Goal: Task Accomplishment & Management: Complete application form

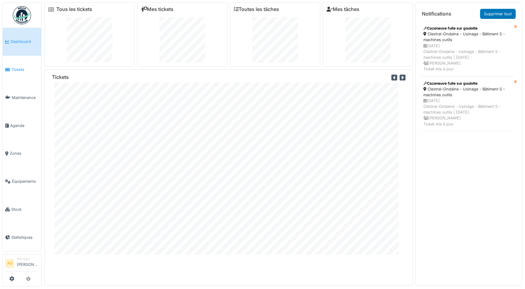
click at [16, 68] on span "Tickets" at bounding box center [24, 70] width 27 height 6
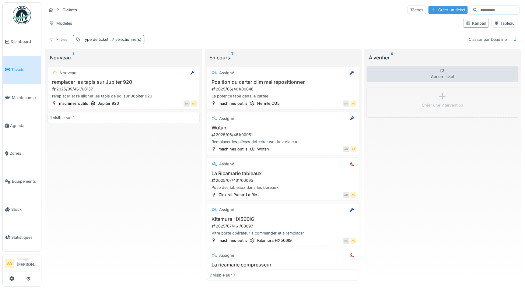
click at [428, 6] on div "Créer un ticket" at bounding box center [447, 10] width 39 height 8
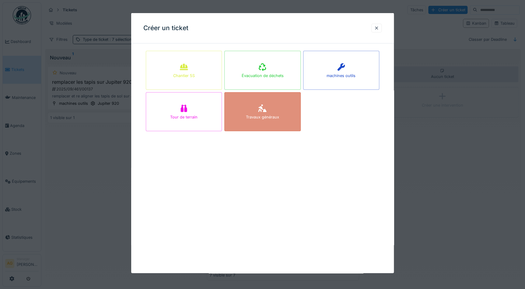
click at [258, 116] on div "Travaux généraux" at bounding box center [262, 117] width 33 height 6
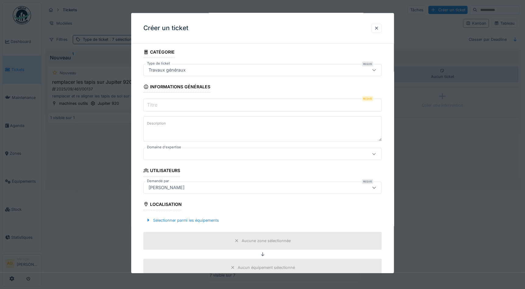
scroll to position [27, 0]
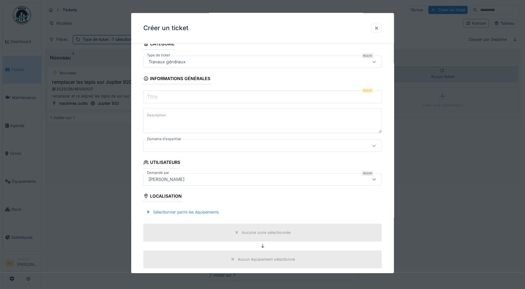
click at [187, 97] on input "Titre" at bounding box center [262, 96] width 238 height 13
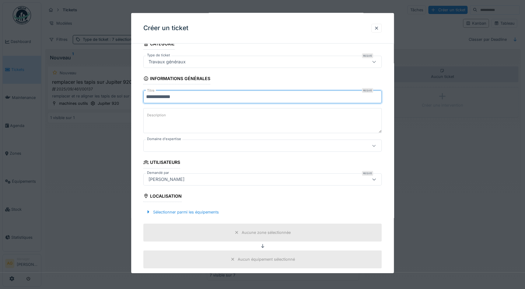
click at [155, 96] on input "**********" at bounding box center [262, 96] width 238 height 13
click at [181, 94] on input "**********" at bounding box center [262, 96] width 238 height 13
type input "**********"
click at [178, 112] on textarea "Description" at bounding box center [262, 120] width 238 height 25
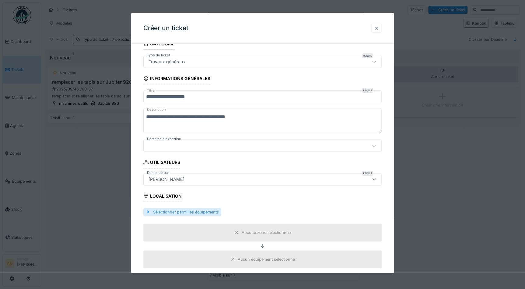
type textarea "**********"
click at [199, 210] on div "Sélectionner parmi les équipements" at bounding box center [182, 212] width 78 height 8
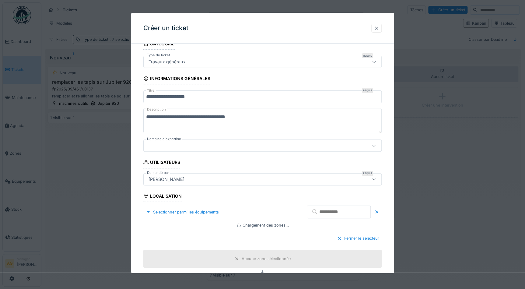
click at [328, 213] on input "text" at bounding box center [339, 211] width 64 height 13
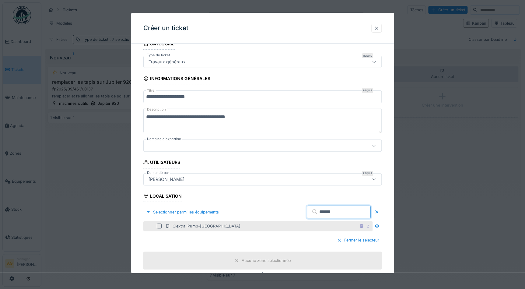
type input "******"
click at [215, 227] on div "Clextral Pump-La Ricamarie" at bounding box center [202, 226] width 75 height 6
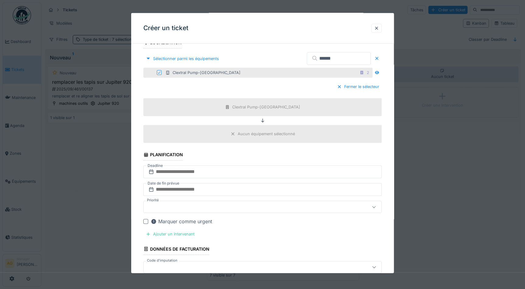
scroll to position [194, 0]
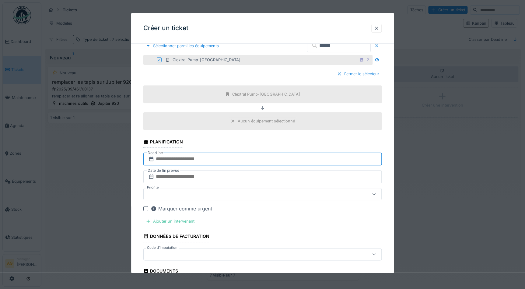
click at [175, 159] on input "text" at bounding box center [262, 158] width 238 height 13
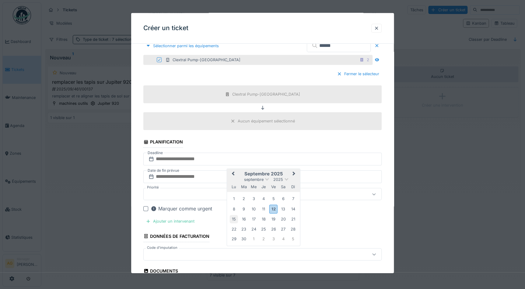
click at [236, 218] on div "15" at bounding box center [234, 219] width 8 height 8
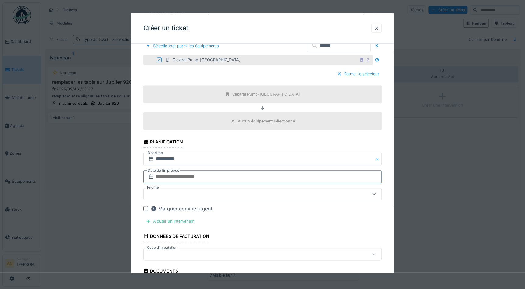
click at [197, 176] on input "text" at bounding box center [262, 176] width 238 height 13
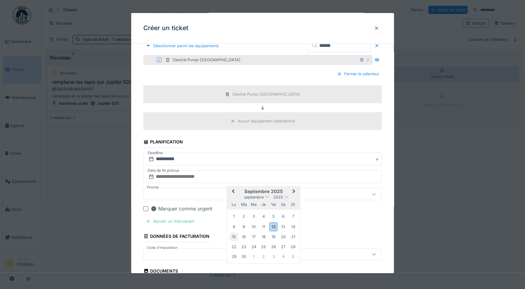
click at [235, 236] on div "15" at bounding box center [234, 236] width 8 height 8
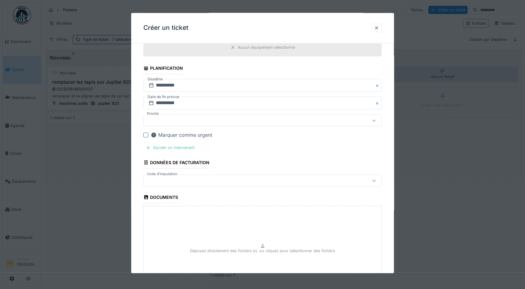
scroll to position [277, 0]
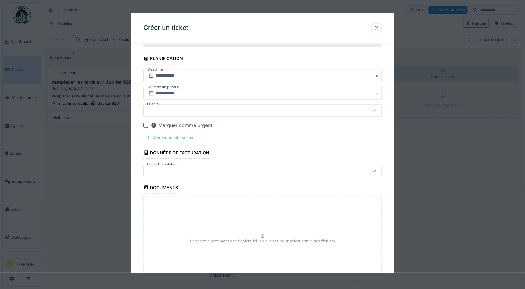
click at [145, 124] on div at bounding box center [145, 125] width 5 height 5
click at [163, 139] on div "Ajouter un intervenant" at bounding box center [170, 138] width 54 height 8
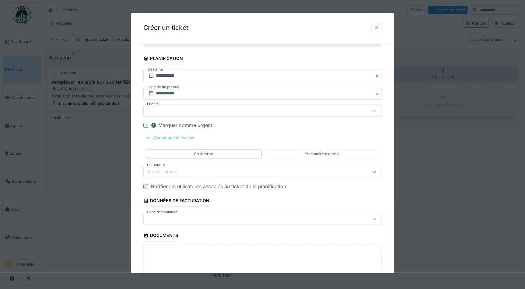
click at [172, 172] on div "Vos utilisateurs" at bounding box center [166, 172] width 40 height 7
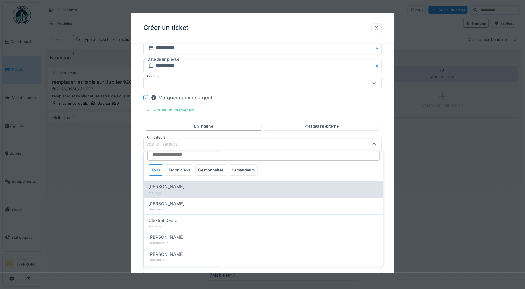
scroll to position [0, 0]
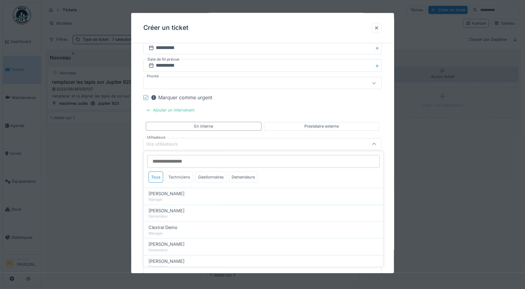
click at [182, 176] on div "Techniciens" at bounding box center [179, 176] width 27 height 11
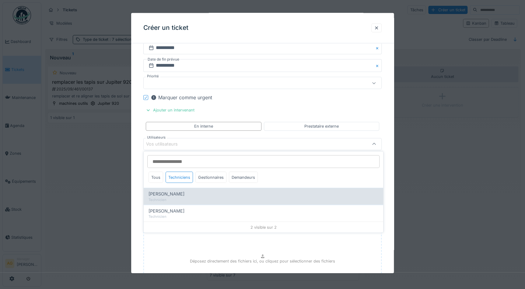
click at [174, 194] on span "[PERSON_NAME]" at bounding box center [166, 193] width 36 height 7
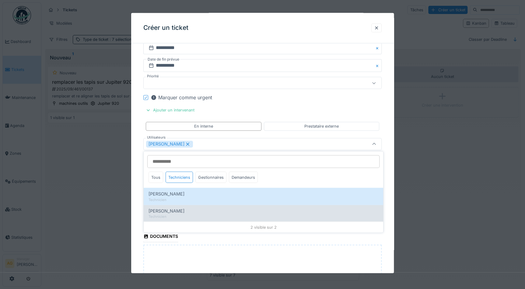
click at [173, 211] on span "[PERSON_NAME]" at bounding box center [166, 210] width 36 height 7
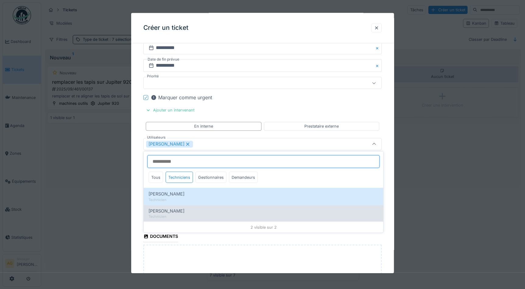
type input "**********"
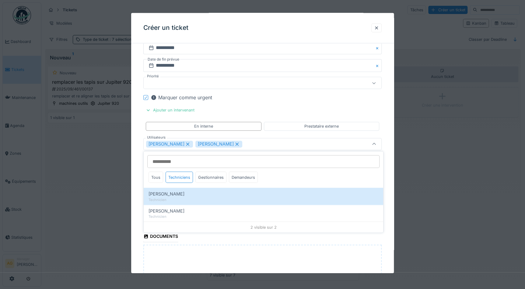
click at [373, 101] on fieldset "**********" at bounding box center [262, 53] width 238 height 619
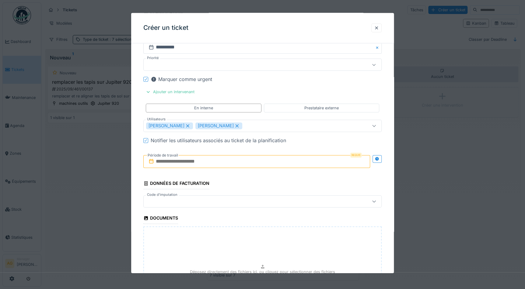
scroll to position [332, 0]
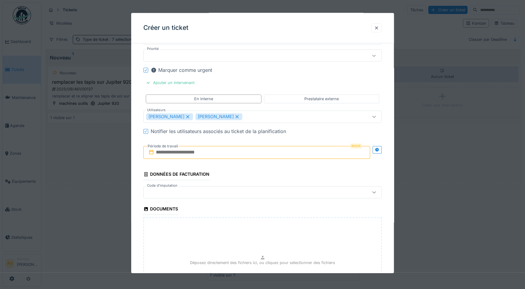
click at [199, 152] on input "text" at bounding box center [256, 152] width 227 height 13
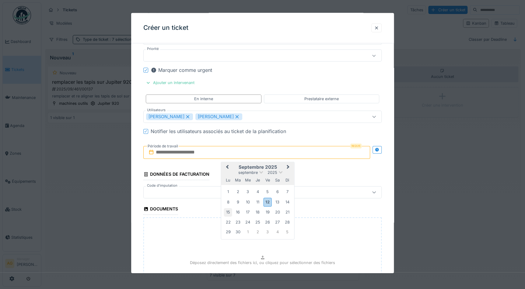
click at [228, 211] on div "15" at bounding box center [228, 212] width 8 height 8
click at [227, 212] on div "15" at bounding box center [228, 212] width 8 height 8
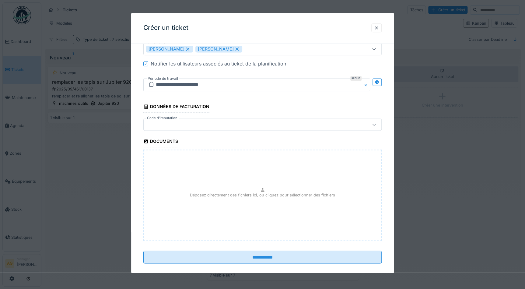
scroll to position [405, 0]
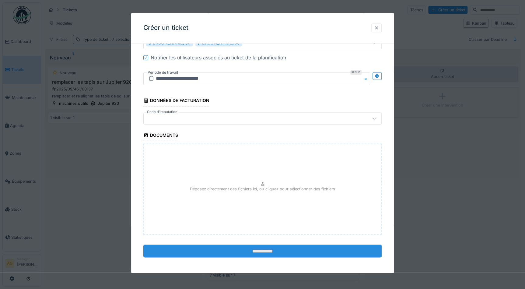
click at [261, 249] on input "**********" at bounding box center [262, 251] width 238 height 13
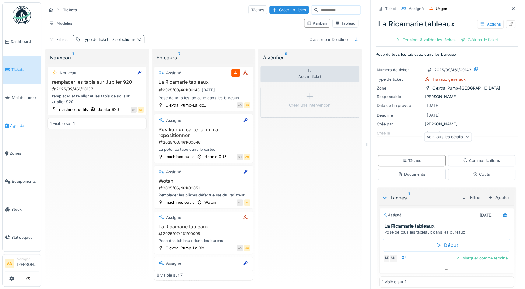
click at [19, 123] on span "Agenda" at bounding box center [24, 126] width 29 height 6
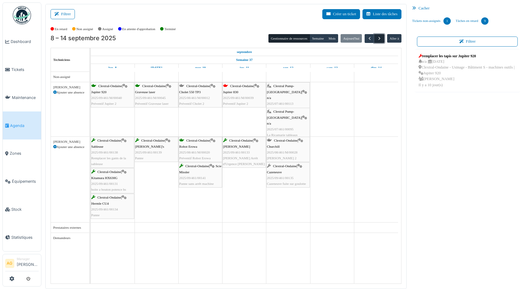
click at [379, 37] on button "button" at bounding box center [379, 38] width 10 height 9
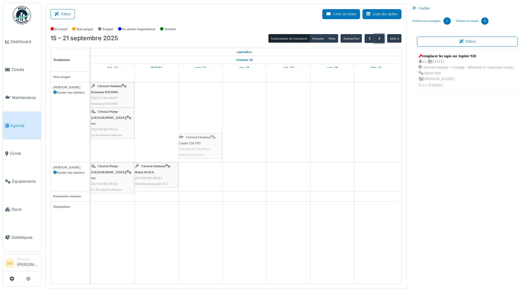
drag, startPoint x: 110, startPoint y: 142, endPoint x: 194, endPoint y: 89, distance: 99.5
click at [194, 89] on div "Clextral-Ondaine | Kitamura HX500IG 2025/07/461/00097 Kitamura HX500IG Clextral…" at bounding box center [246, 177] width 310 height 211
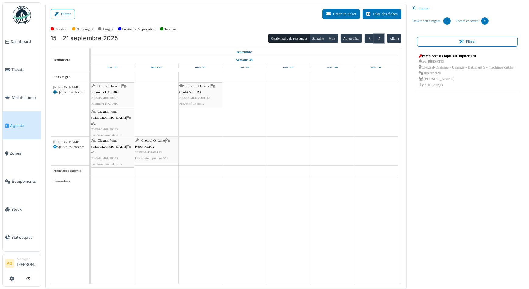
click at [109, 91] on span "Kitamura HX500IG" at bounding box center [104, 92] width 27 height 4
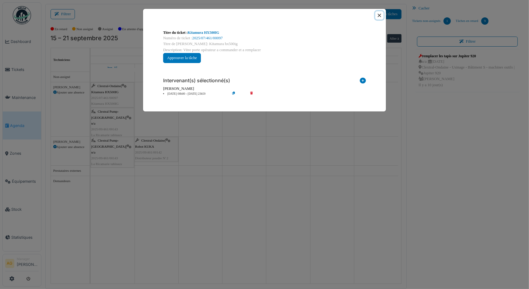
click at [378, 15] on button "Close" at bounding box center [379, 15] width 8 height 8
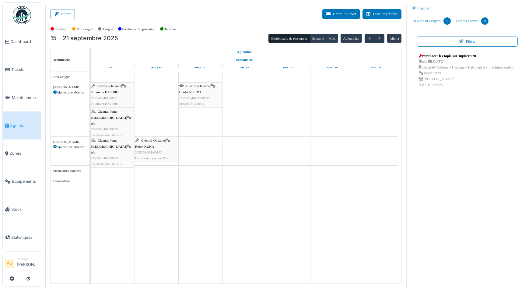
click at [103, 93] on span "Kitamura HX500IG" at bounding box center [104, 92] width 27 height 4
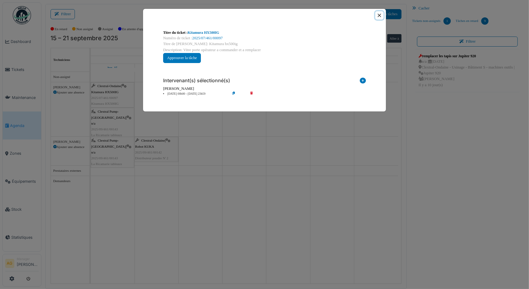
click at [377, 16] on button "Close" at bounding box center [379, 15] width 8 height 8
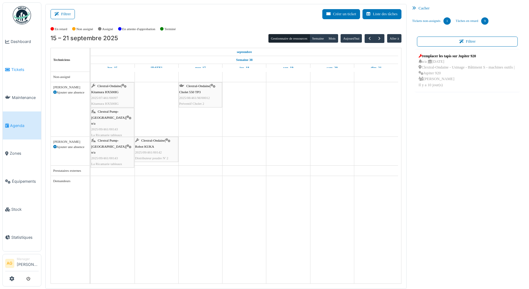
click at [19, 67] on span "Tickets" at bounding box center [24, 70] width 27 height 6
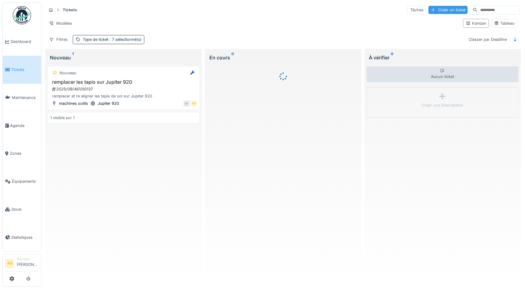
click at [428, 9] on div "Créer un ticket" at bounding box center [447, 10] width 39 height 8
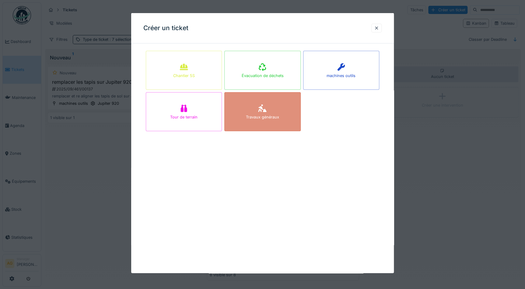
click at [286, 113] on div "Travaux généraux" at bounding box center [262, 111] width 76 height 39
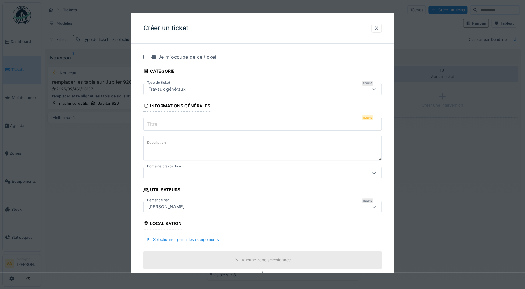
click at [169, 122] on input "Titre" at bounding box center [262, 124] width 238 height 13
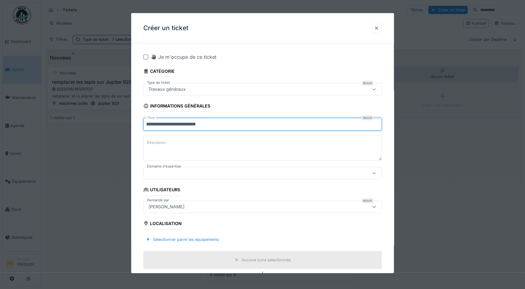
click at [195, 125] on input "**********" at bounding box center [262, 124] width 238 height 13
type input "**********"
click at [175, 139] on textarea "Description" at bounding box center [262, 147] width 238 height 25
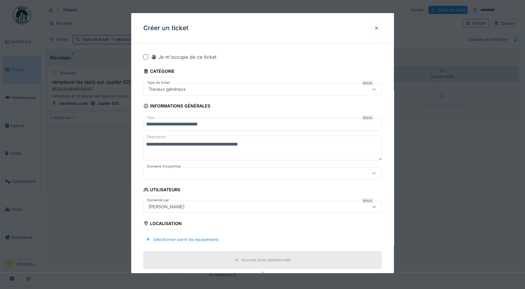
click at [175, 143] on textarea "**********" at bounding box center [262, 147] width 238 height 25
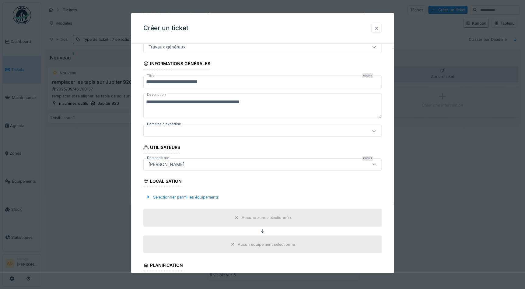
scroll to position [55, 0]
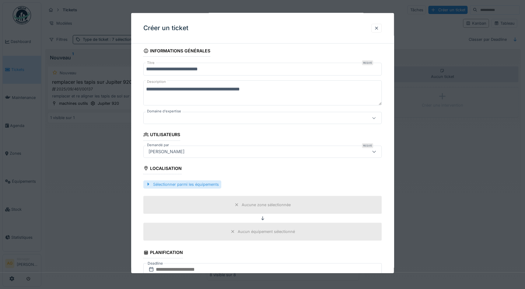
type textarea "**********"
click at [179, 184] on div "Sélectionner parmi les équipements" at bounding box center [182, 184] width 78 height 8
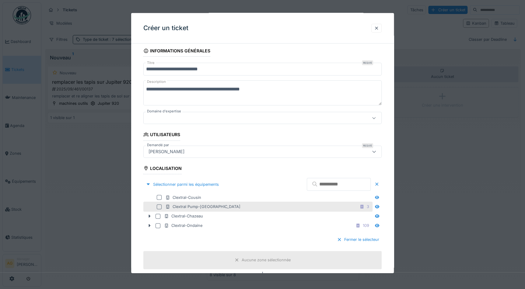
click at [159, 206] on div at bounding box center [159, 206] width 5 height 5
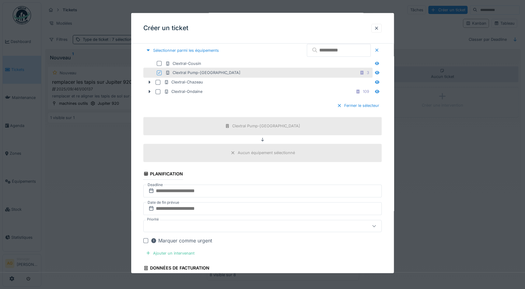
scroll to position [194, 0]
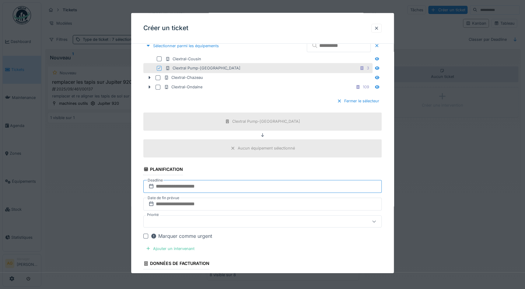
click at [207, 180] on input "text" at bounding box center [262, 186] width 238 height 13
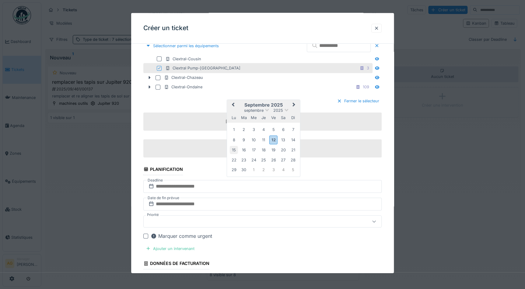
click at [236, 150] on div "15" at bounding box center [234, 150] width 8 height 8
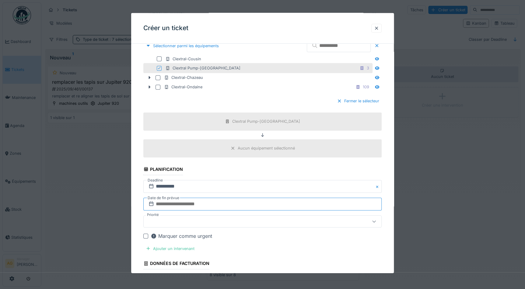
click at [199, 202] on input "text" at bounding box center [262, 203] width 238 height 13
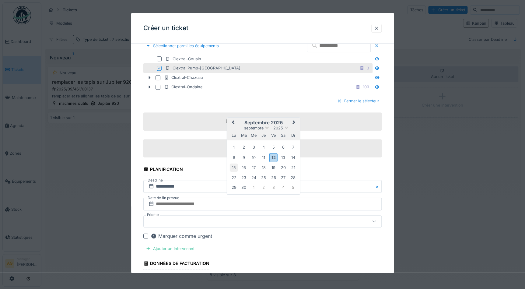
click at [233, 169] on div "15" at bounding box center [234, 167] width 8 height 8
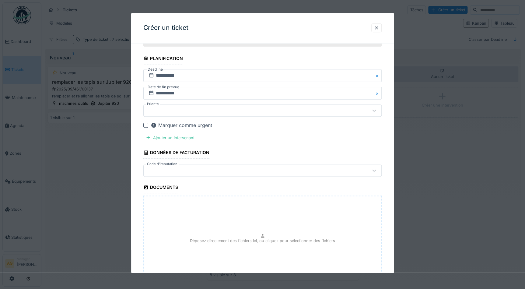
scroll to position [304, 0]
click at [145, 121] on div "Marquer comme urgent" at bounding box center [262, 124] width 238 height 7
click at [146, 126] on div at bounding box center [145, 124] width 5 height 5
click at [159, 137] on div "Ajouter un intervenant" at bounding box center [170, 137] width 54 height 8
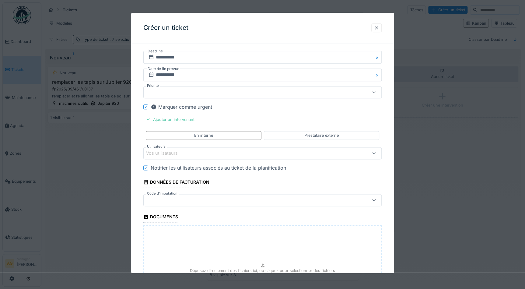
scroll to position [332, 0]
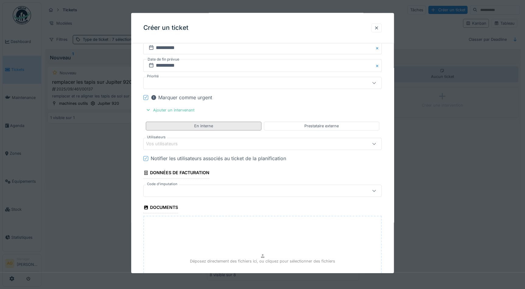
click at [201, 127] on div "En interne" at bounding box center [203, 126] width 19 height 6
click at [188, 141] on div "Vos utilisateurs" at bounding box center [248, 144] width 204 height 7
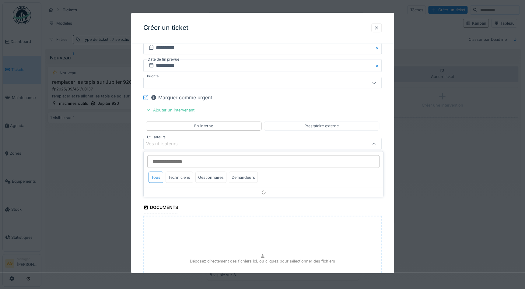
scroll to position [331, 0]
click at [181, 181] on div "Techniciens" at bounding box center [179, 176] width 27 height 11
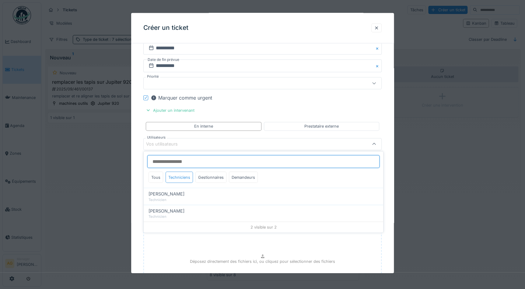
scroll to position [3, 0]
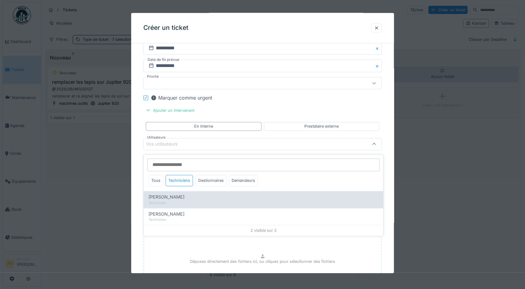
click at [172, 194] on span "Maxime Zabinski" at bounding box center [166, 197] width 36 height 7
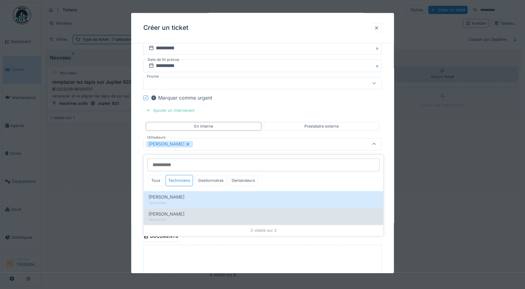
click at [168, 211] on span "Maxime Gogel" at bounding box center [166, 214] width 36 height 7
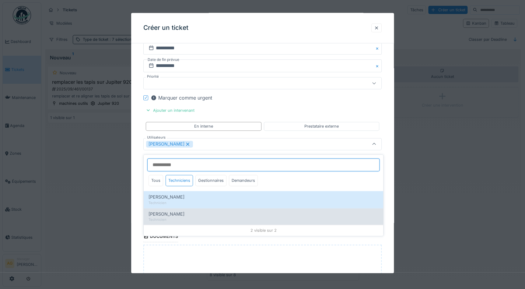
type input "**********"
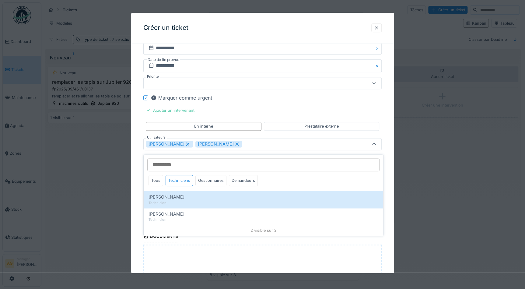
click at [274, 133] on fieldset "**********" at bounding box center [262, 40] width 238 height 646
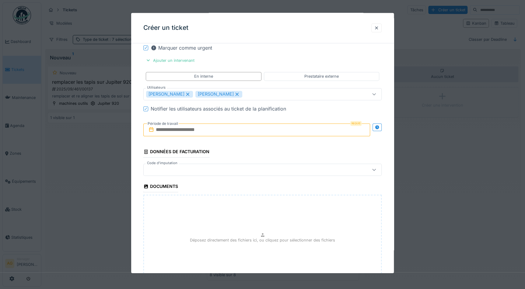
scroll to position [386, 0]
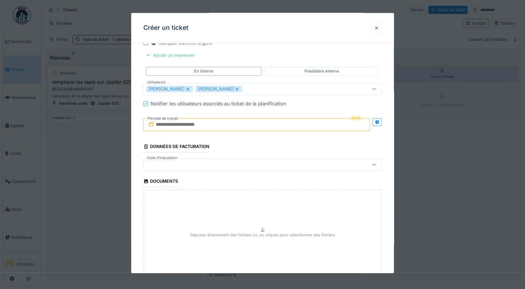
click at [208, 125] on input "text" at bounding box center [256, 124] width 227 height 13
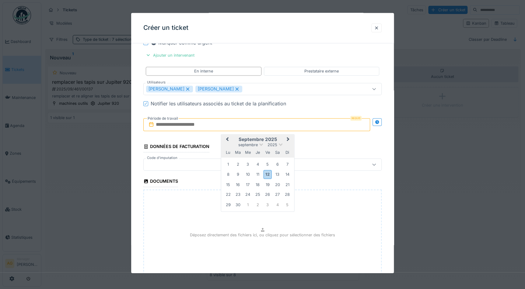
type input "**********"
type input "******"
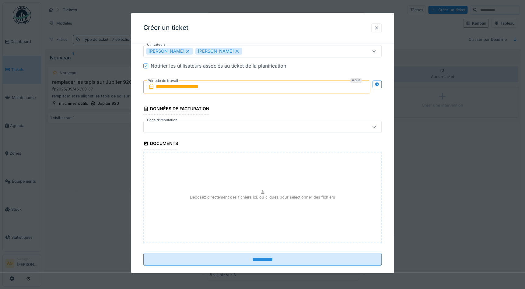
scroll to position [405, 0]
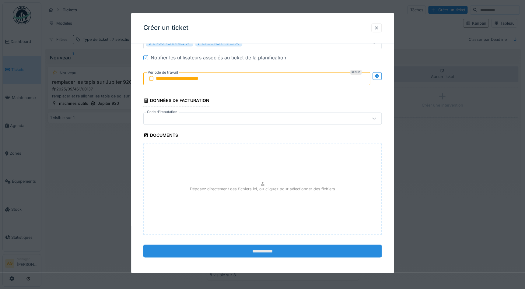
click at [263, 248] on input "**********" at bounding box center [262, 251] width 238 height 13
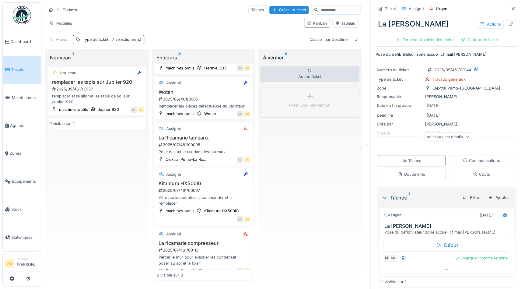
scroll to position [68, 0]
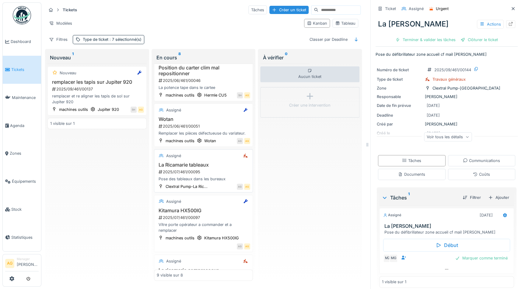
click at [213, 167] on h3 "La Ricamarie tableaux" at bounding box center [204, 165] width 94 height 6
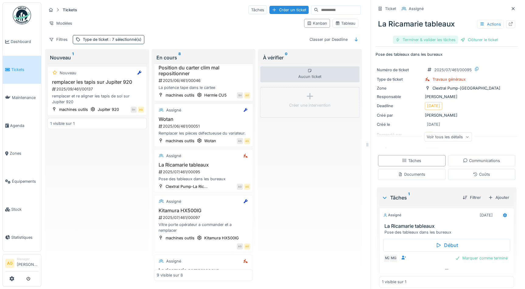
click at [438, 37] on div "Terminer & valider les tâches" at bounding box center [425, 40] width 65 height 8
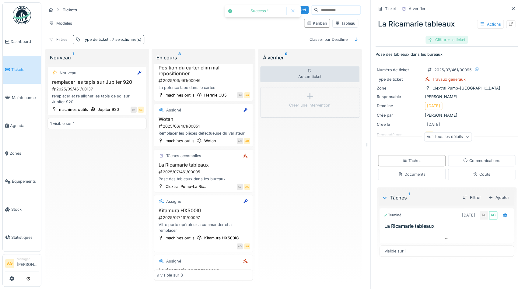
click at [450, 36] on div "Clôturer le ticket" at bounding box center [446, 40] width 42 height 8
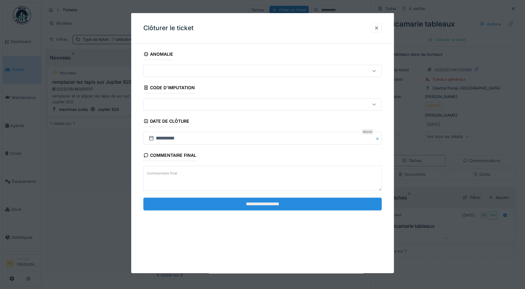
click at [277, 201] on input "**********" at bounding box center [262, 203] width 238 height 13
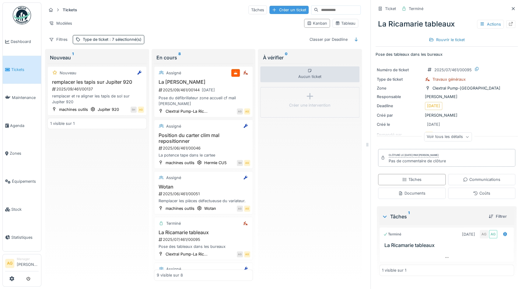
click at [273, 9] on div "Créer un ticket" at bounding box center [288, 10] width 39 height 8
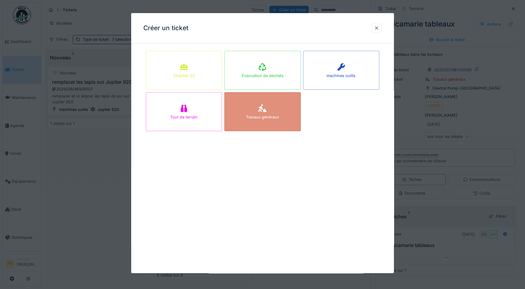
click at [276, 103] on div "Travaux généraux" at bounding box center [262, 111] width 76 height 39
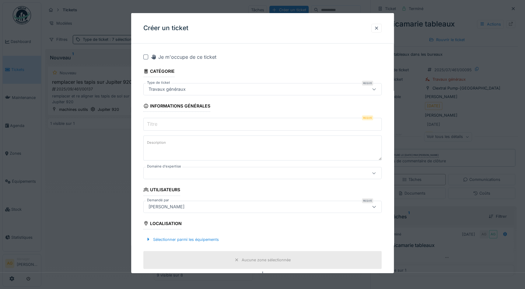
click at [160, 125] on input "Titre" at bounding box center [262, 124] width 238 height 13
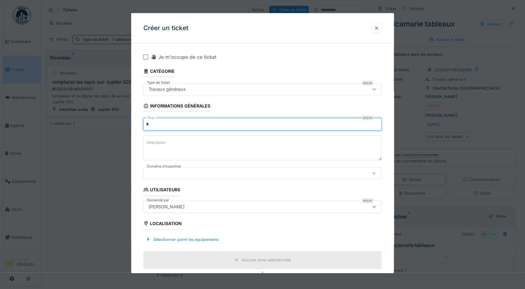
type input "*"
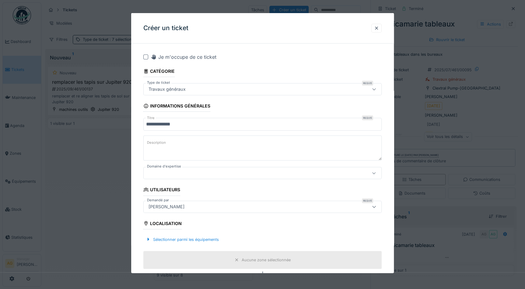
click at [161, 137] on textarea "Description" at bounding box center [262, 147] width 238 height 25
click at [182, 129] on input "**********" at bounding box center [262, 124] width 238 height 13
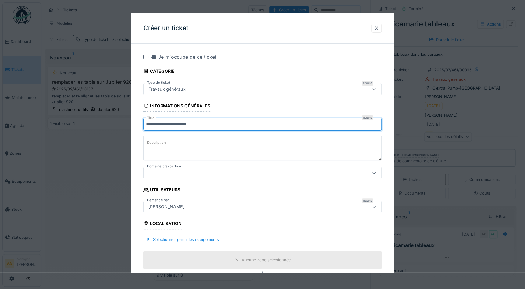
type input "**********"
click at [162, 141] on label "Description" at bounding box center [156, 143] width 21 height 8
click at [162, 141] on textarea "Description" at bounding box center [262, 147] width 238 height 25
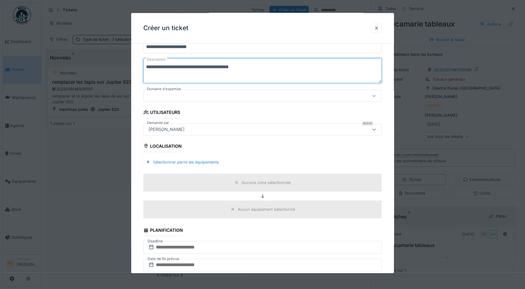
scroll to position [83, 0]
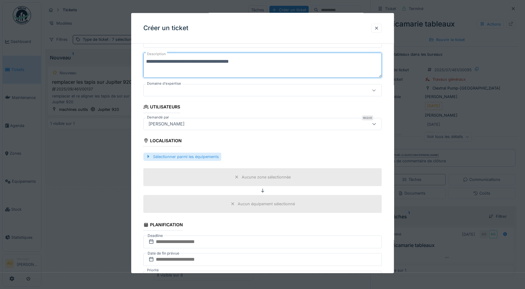
type textarea "**********"
click at [183, 157] on div "Sélectionner parmi les équipements" at bounding box center [182, 156] width 78 height 8
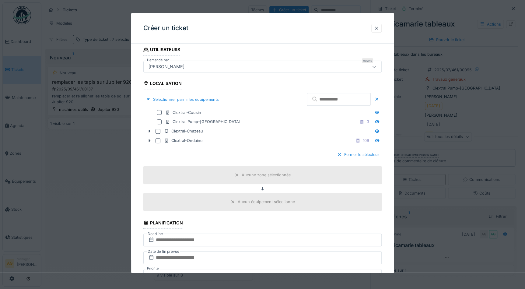
scroll to position [138, 0]
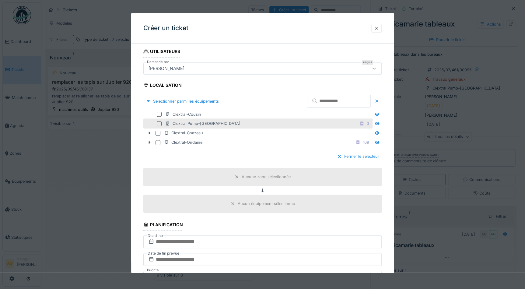
click at [158, 123] on div at bounding box center [159, 123] width 5 height 5
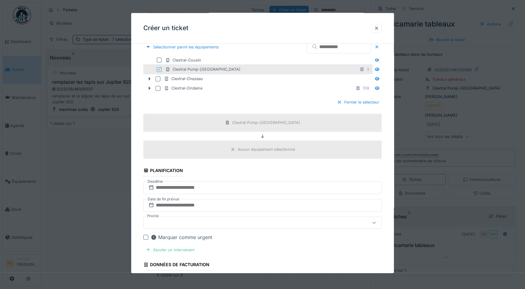
scroll to position [194, 0]
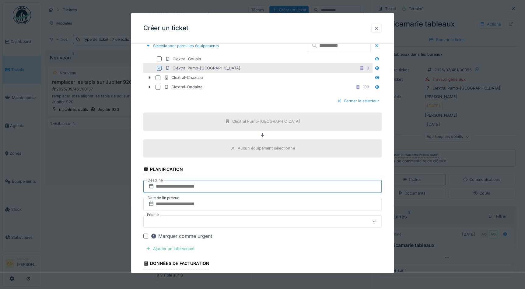
click at [190, 181] on input "text" at bounding box center [262, 186] width 238 height 13
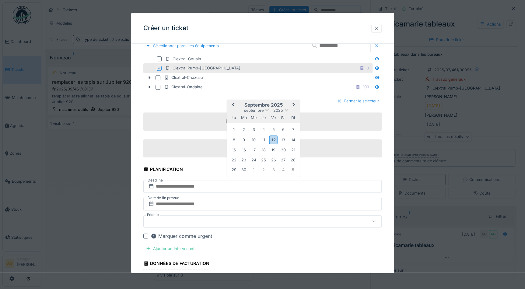
click at [234, 149] on div "15" at bounding box center [234, 150] width 8 height 8
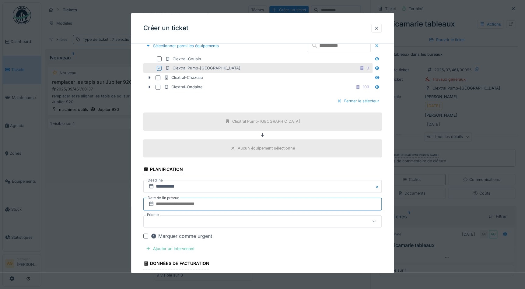
click at [187, 201] on input "text" at bounding box center [262, 203] width 238 height 13
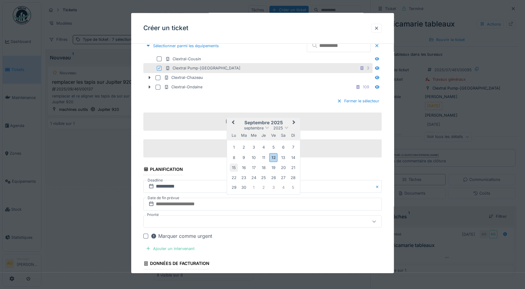
click at [232, 166] on div "15" at bounding box center [234, 167] width 8 height 8
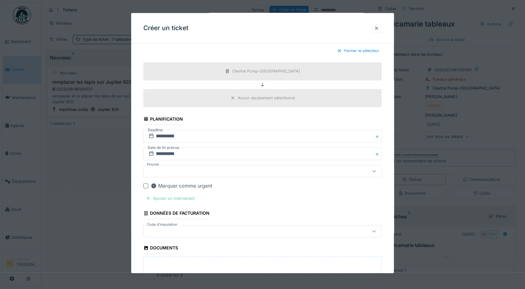
scroll to position [249, 0]
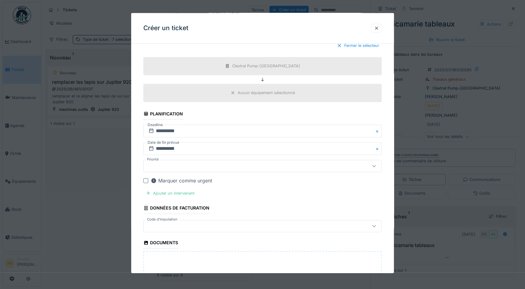
click at [146, 180] on div at bounding box center [145, 180] width 5 height 5
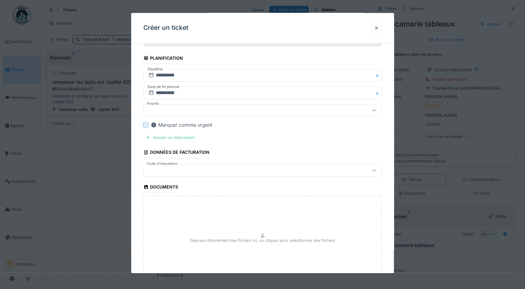
click at [166, 167] on div at bounding box center [248, 170] width 204 height 7
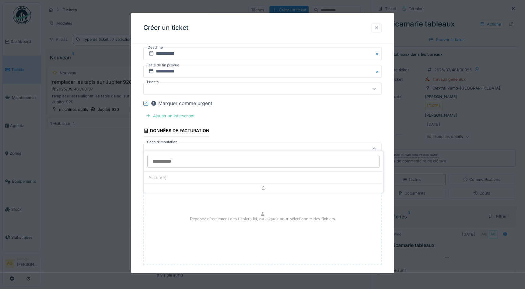
scroll to position [330, 0]
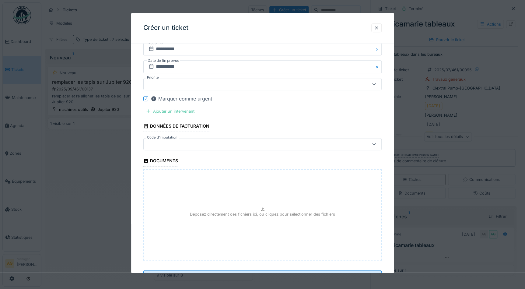
click at [228, 116] on fieldset "**********" at bounding box center [262, 3] width 238 height 570
click at [183, 114] on div "Ajouter un intervenant" at bounding box center [170, 111] width 54 height 8
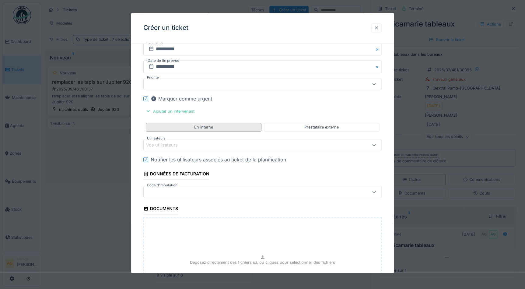
click at [188, 126] on div "En interne" at bounding box center [203, 127] width 115 height 9
click at [206, 126] on div "En interne" at bounding box center [203, 127] width 19 height 6
click at [207, 142] on div "Vos utilisateurs" at bounding box center [248, 145] width 204 height 7
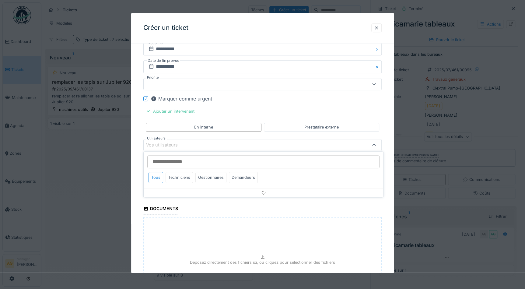
scroll to position [331, 0]
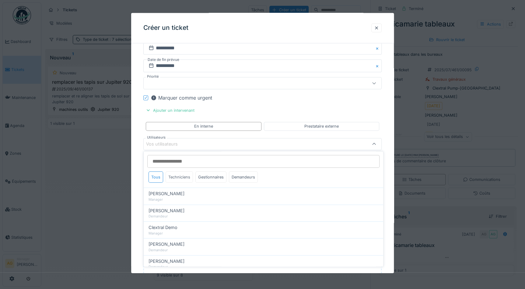
click at [180, 179] on div "Techniciens" at bounding box center [179, 176] width 27 height 11
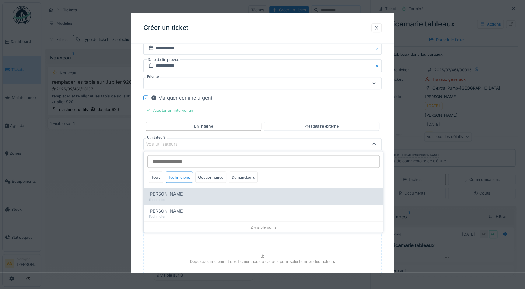
click at [172, 194] on span "[PERSON_NAME]" at bounding box center [166, 193] width 36 height 7
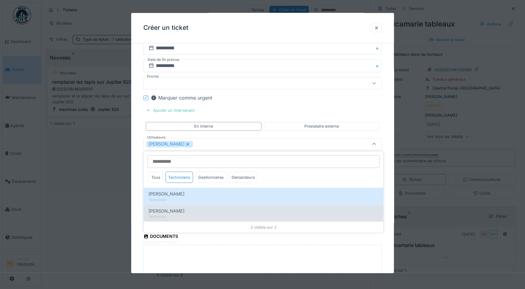
click at [172, 209] on span "[PERSON_NAME]" at bounding box center [166, 210] width 36 height 7
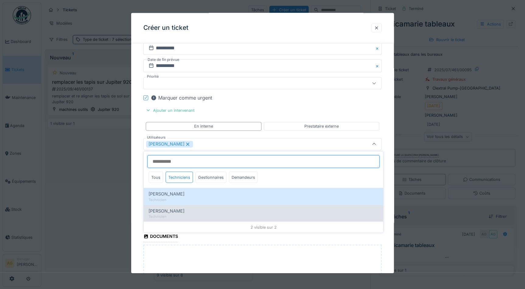
type input "**********"
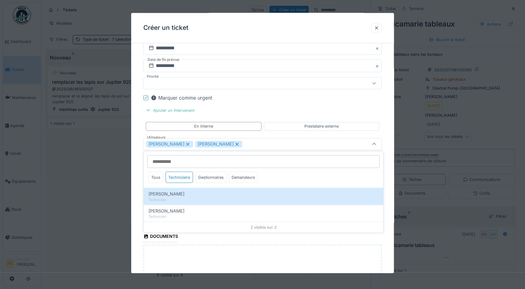
click at [282, 104] on fieldset "**********" at bounding box center [262, 40] width 238 height 646
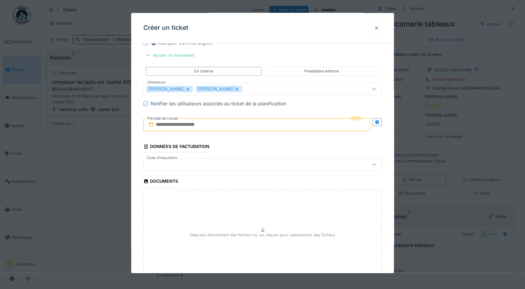
scroll to position [386, 0]
click at [207, 123] on input "text" at bounding box center [256, 124] width 227 height 13
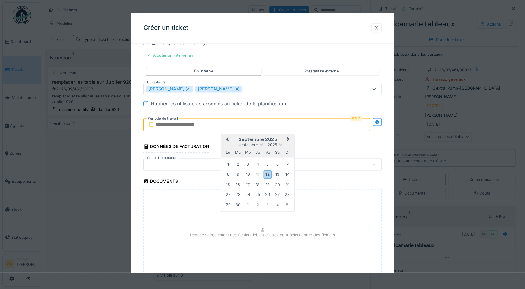
type input "**********"
type input "******"
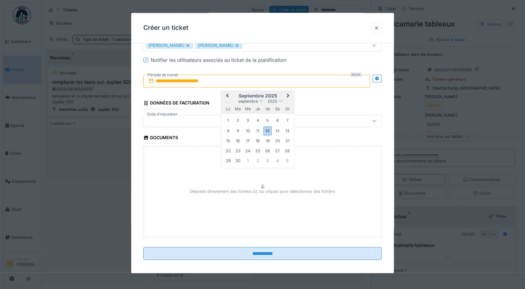
scroll to position [405, 0]
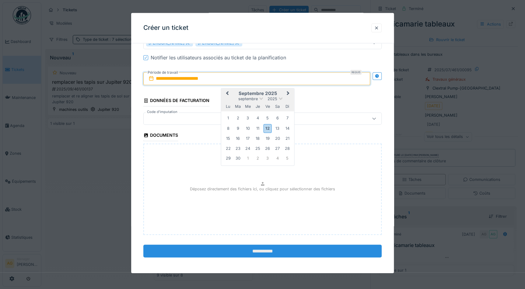
click at [248, 250] on input "**********" at bounding box center [262, 251] width 238 height 13
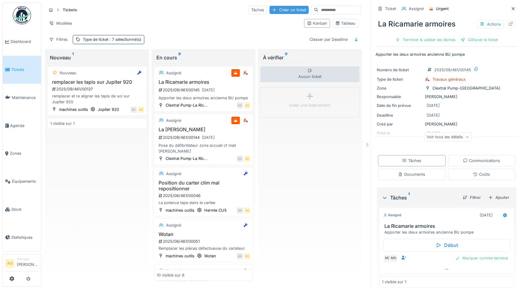
click at [269, 10] on div "Créer un ticket" at bounding box center [288, 10] width 39 height 8
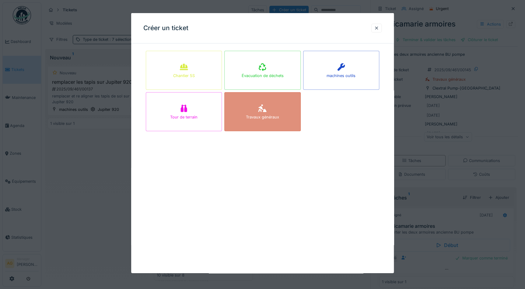
click at [284, 113] on div "Travaux généraux" at bounding box center [262, 111] width 76 height 39
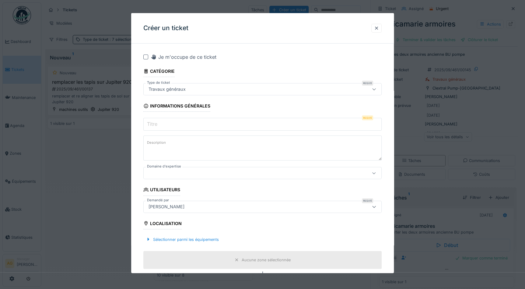
click at [216, 124] on input "Titre" at bounding box center [262, 124] width 238 height 13
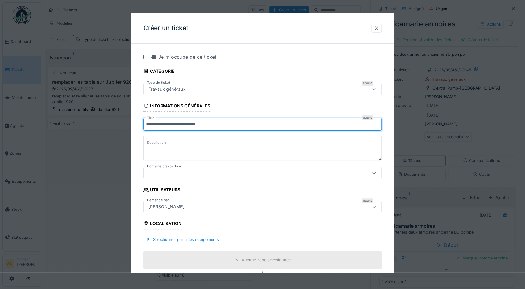
type input "**********"
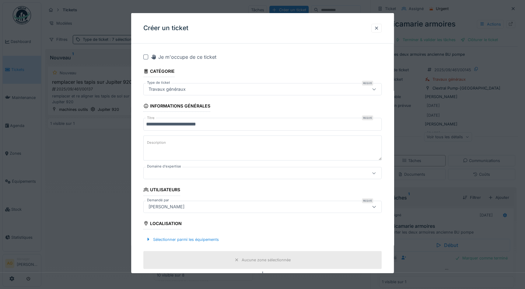
click at [174, 147] on textarea "Description" at bounding box center [262, 147] width 238 height 25
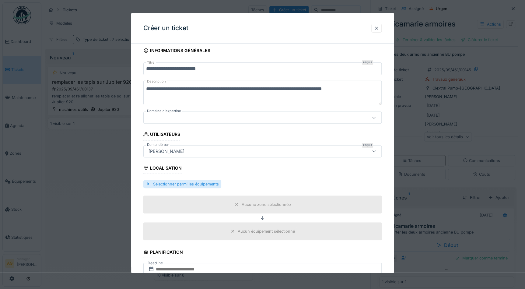
scroll to position [55, 0]
type textarea "**********"
click at [190, 185] on div "Sélectionner parmi les équipements" at bounding box center [182, 184] width 78 height 8
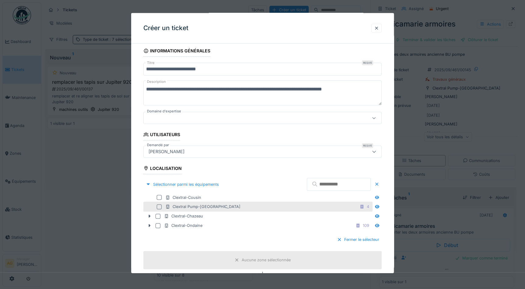
click at [158, 205] on div at bounding box center [159, 206] width 5 height 5
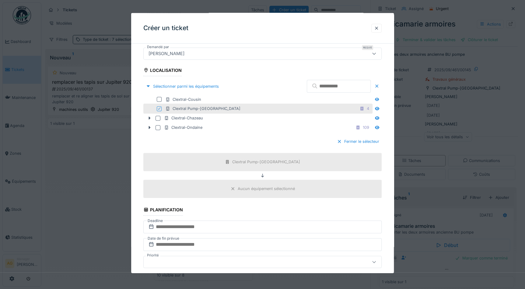
scroll to position [166, 0]
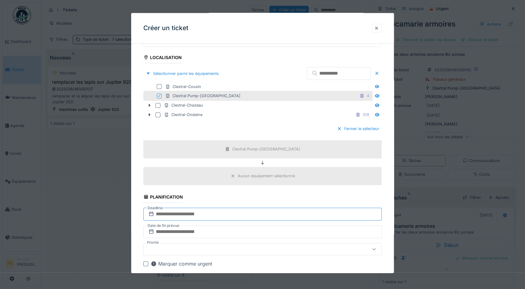
click at [163, 213] on input "text" at bounding box center [262, 213] width 238 height 13
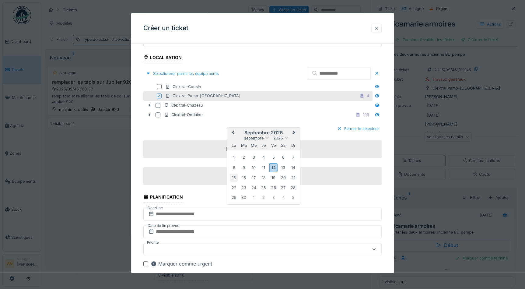
click at [236, 178] on div "15" at bounding box center [234, 177] width 8 height 8
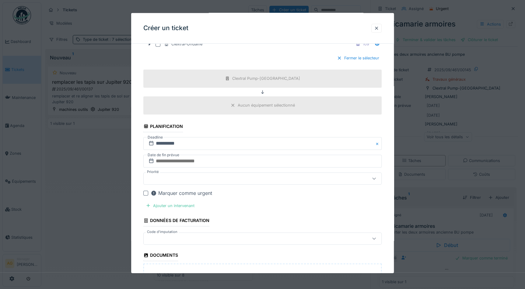
scroll to position [249, 0]
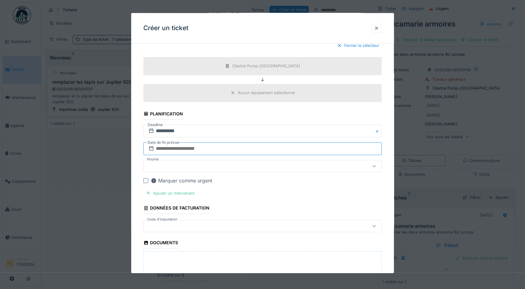
click at [177, 148] on input "text" at bounding box center [262, 148] width 238 height 13
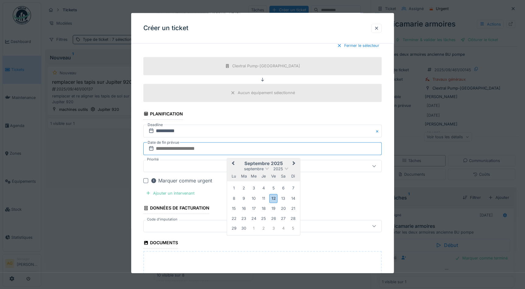
type input "**********"
type input "******"
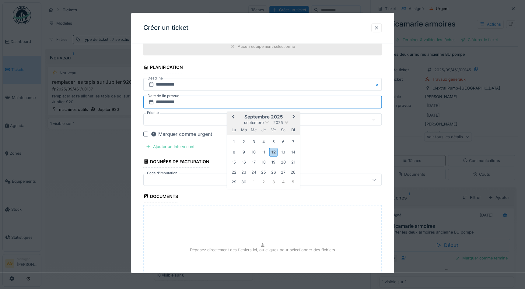
scroll to position [277, 0]
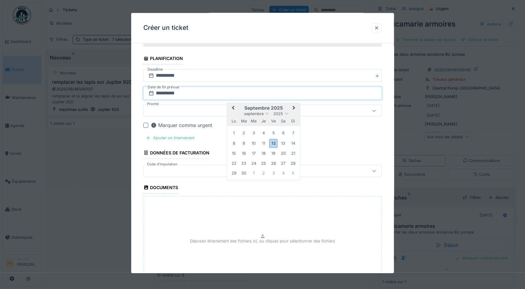
click at [145, 123] on div at bounding box center [145, 125] width 5 height 5
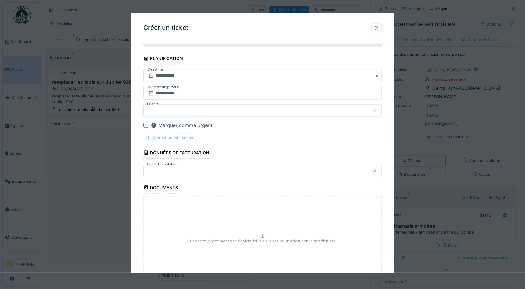
click at [158, 137] on div "Ajouter un intervenant" at bounding box center [170, 138] width 54 height 8
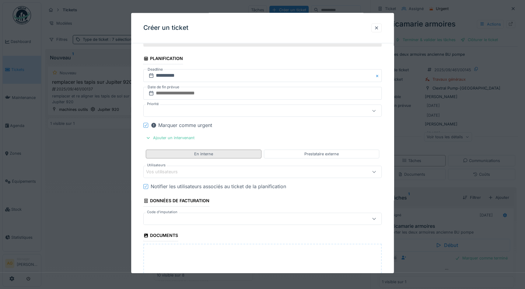
click at [192, 155] on div "En interne" at bounding box center [203, 153] width 115 height 9
click at [211, 169] on div "Vos utilisateurs" at bounding box center [248, 172] width 204 height 7
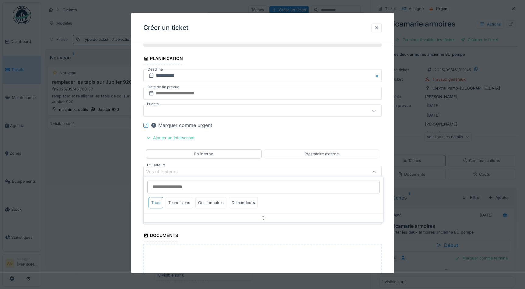
scroll to position [304, 0]
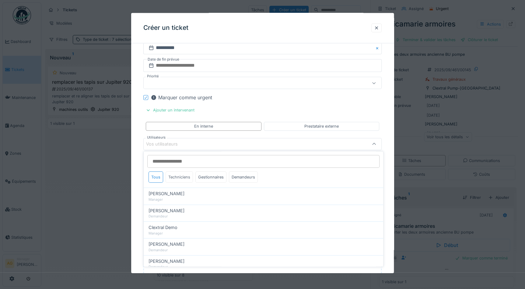
click at [185, 177] on div "Techniciens" at bounding box center [179, 176] width 27 height 11
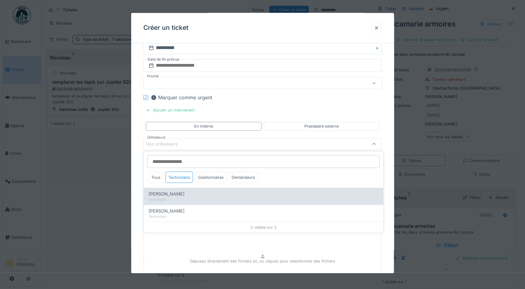
click at [170, 197] on span "[PERSON_NAME]" at bounding box center [166, 193] width 36 height 7
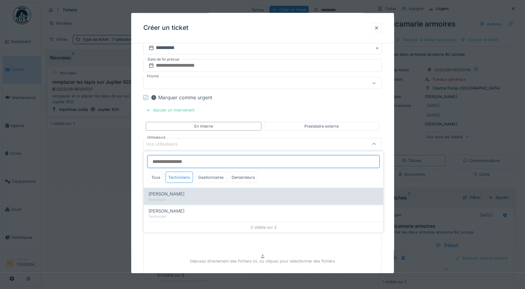
type input "*****"
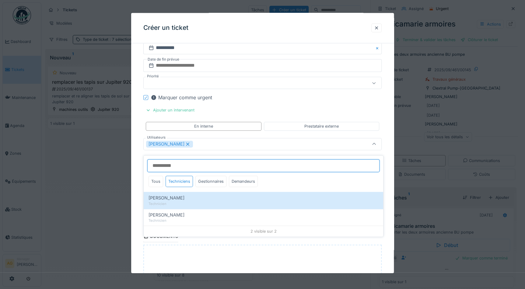
scroll to position [4, 0]
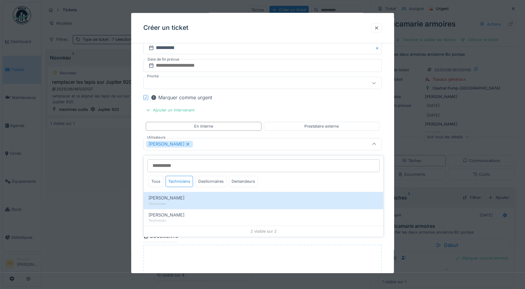
click at [282, 132] on fieldset "**********" at bounding box center [262, 53] width 238 height 619
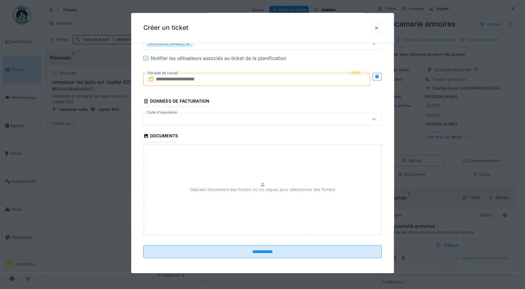
scroll to position [405, 0]
click at [198, 79] on input "text" at bounding box center [256, 78] width 227 height 13
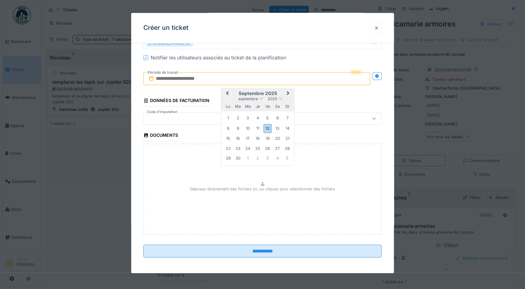
type input "**********"
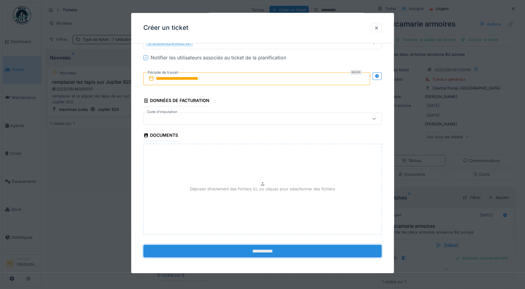
click at [260, 249] on input "**********" at bounding box center [262, 251] width 238 height 13
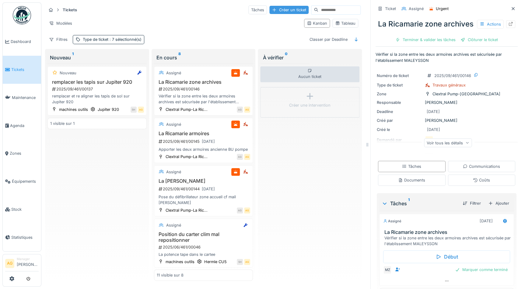
click at [275, 10] on div "Créer un ticket" at bounding box center [288, 10] width 39 height 8
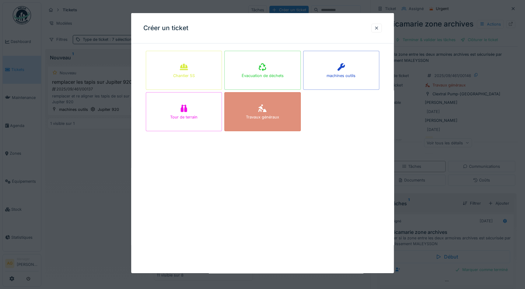
click at [267, 113] on div at bounding box center [262, 108] width 9 height 11
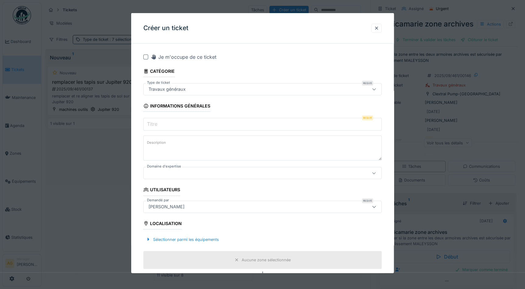
click at [201, 126] on input "Titre" at bounding box center [262, 124] width 238 height 13
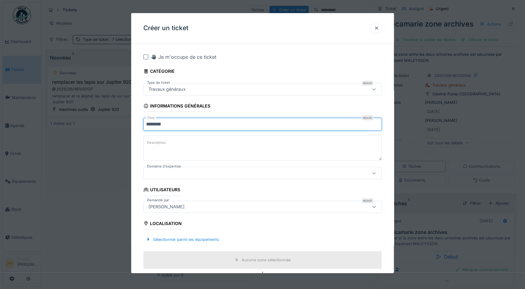
type input "*******"
click at [165, 141] on label "Description" at bounding box center [156, 143] width 21 height 8
click at [165, 141] on textarea "Description" at bounding box center [262, 147] width 238 height 25
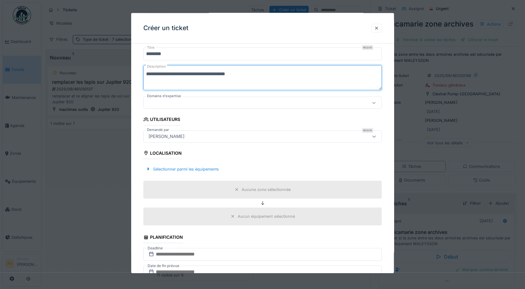
scroll to position [83, 0]
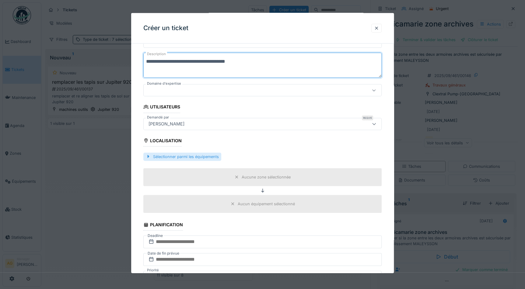
type textarea "**********"
click at [171, 152] on div "Sélectionner parmi les équipements" at bounding box center [182, 156] width 78 height 8
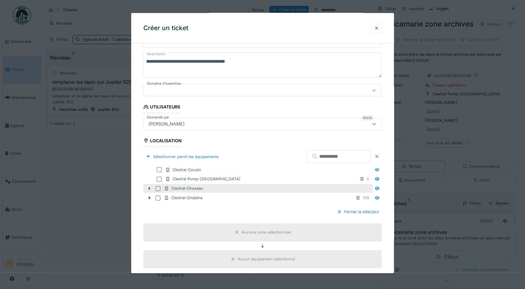
click at [150, 189] on icon at bounding box center [149, 188] width 5 height 4
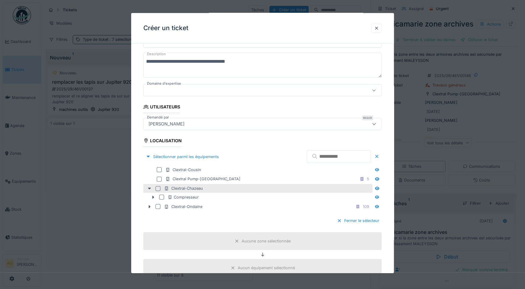
click at [155, 187] on div at bounding box center [157, 188] width 5 height 5
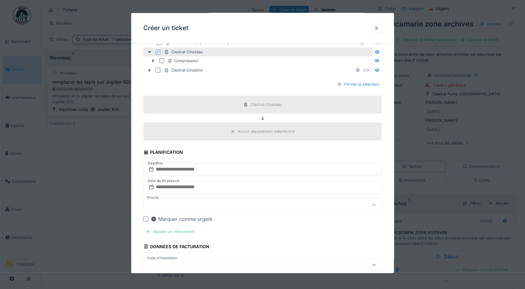
scroll to position [221, 0]
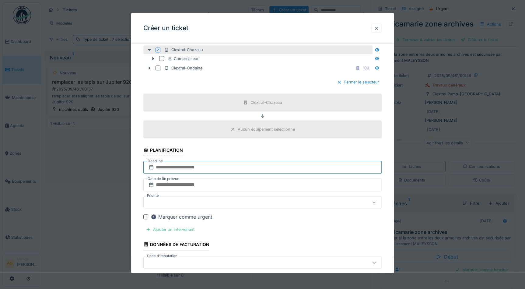
click at [199, 166] on input "text" at bounding box center [262, 167] width 238 height 13
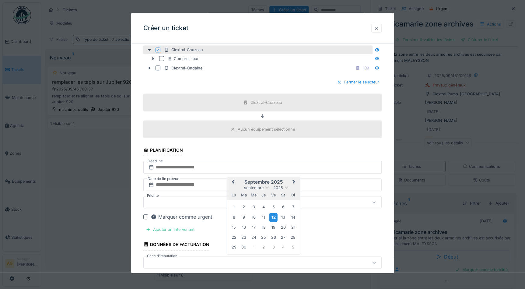
click at [272, 216] on div "12" at bounding box center [273, 216] width 8 height 9
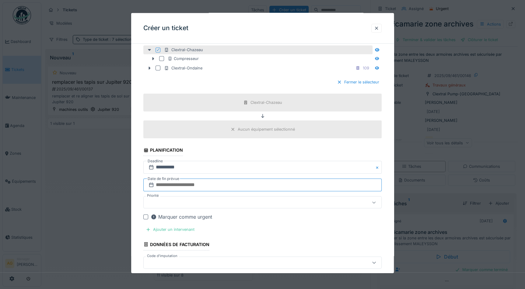
click at [211, 186] on input "text" at bounding box center [262, 184] width 238 height 13
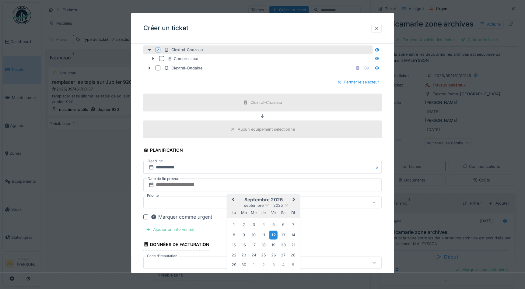
click at [271, 234] on div "12" at bounding box center [273, 234] width 8 height 9
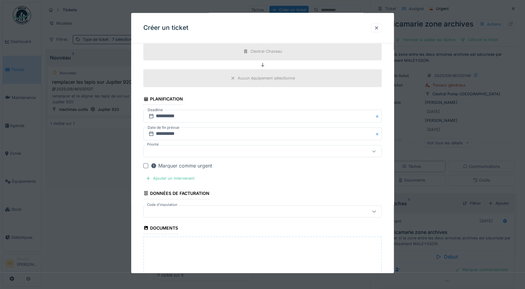
scroll to position [304, 0]
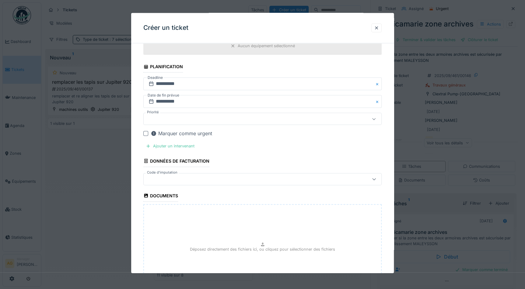
click at [146, 133] on div at bounding box center [145, 133] width 5 height 5
click at [159, 144] on div "Ajouter un intervenant" at bounding box center [170, 146] width 54 height 8
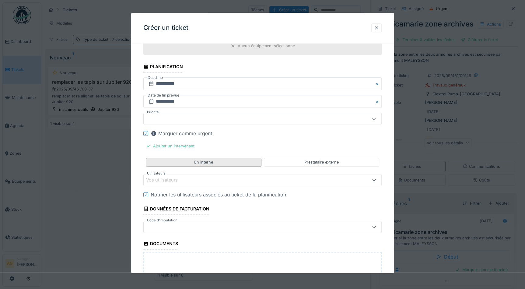
click at [186, 160] on div "En interne" at bounding box center [203, 162] width 115 height 9
click at [183, 178] on div "Vos utilisateurs" at bounding box center [166, 180] width 40 height 7
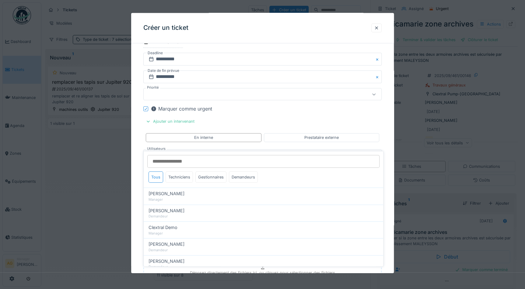
scroll to position [340, 0]
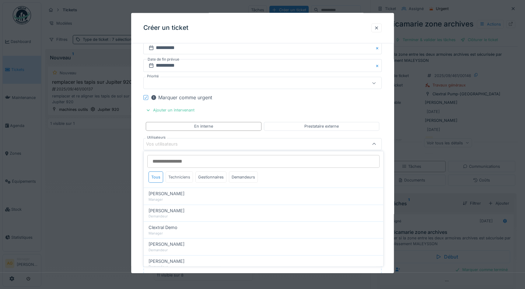
click at [183, 177] on div "Techniciens" at bounding box center [179, 176] width 27 height 11
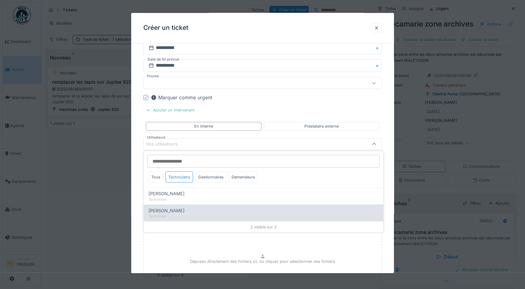
click at [173, 214] on div "Technicien" at bounding box center [263, 216] width 230 height 5
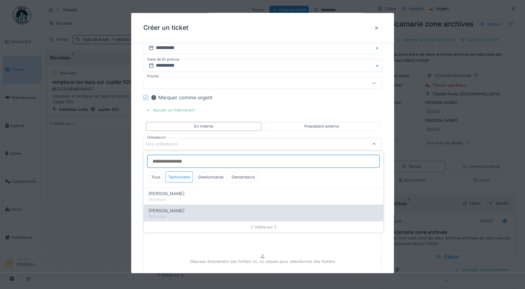
type input "*****"
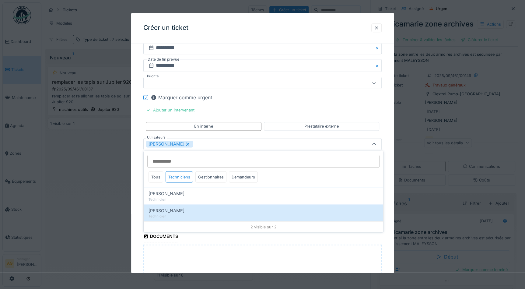
click at [320, 134] on fieldset "**********" at bounding box center [262, 35] width 238 height 655
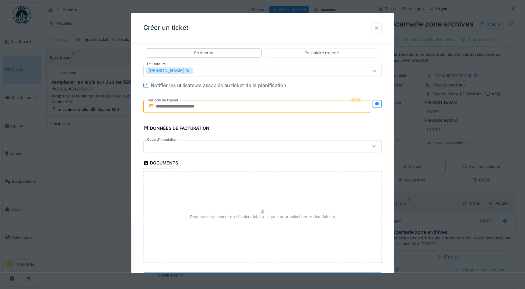
scroll to position [423, 0]
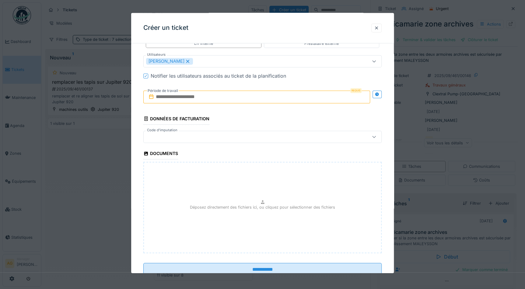
click at [189, 99] on input "text" at bounding box center [256, 97] width 227 height 13
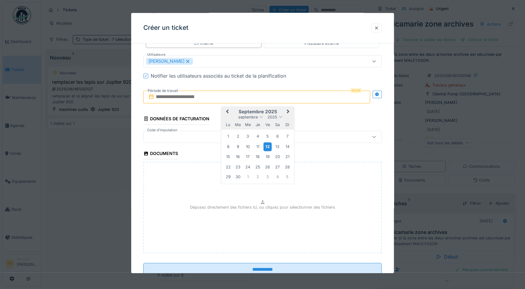
click at [266, 145] on div "12" at bounding box center [268, 146] width 8 height 9
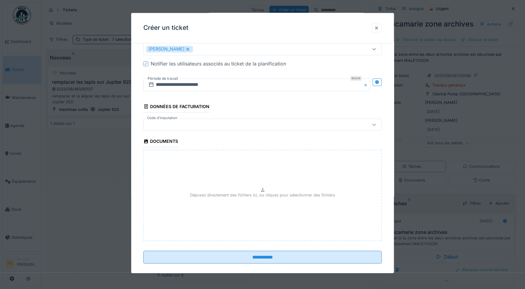
scroll to position [441, 0]
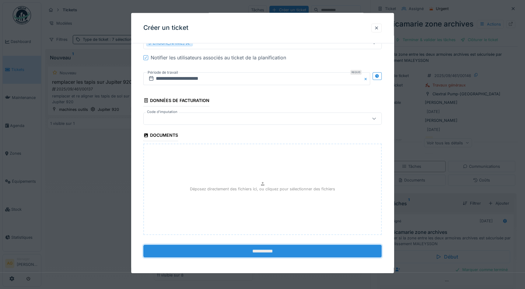
click at [259, 250] on input "**********" at bounding box center [262, 251] width 238 height 13
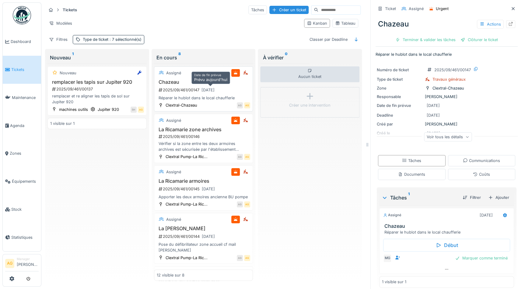
click at [199, 90] on div "12/09/2025" at bounding box center [207, 90] width 17 height 8
click at [229, 79] on h3 "Chazeau" at bounding box center [204, 82] width 94 height 6
click at [508, 23] on icon at bounding box center [510, 24] width 5 height 4
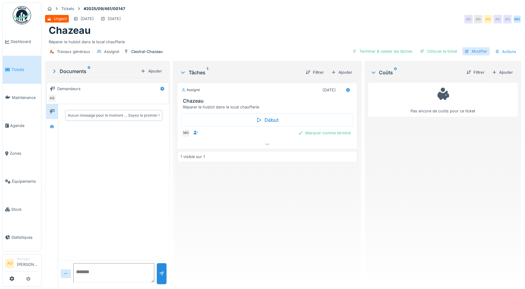
click at [473, 54] on div "Modifier" at bounding box center [476, 51] width 28 height 8
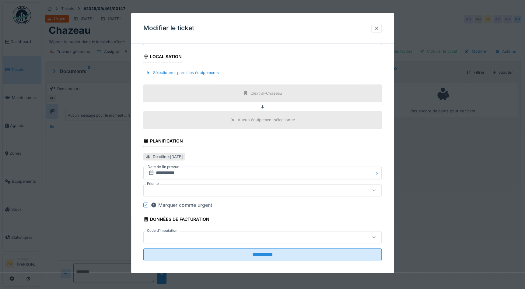
scroll to position [187, 0]
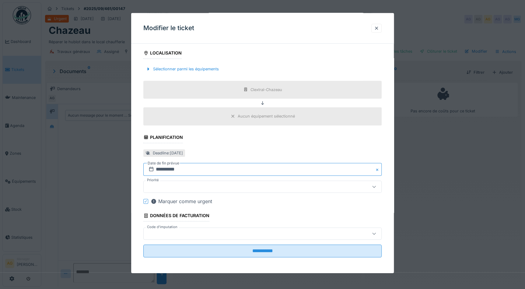
click at [212, 169] on input "**********" at bounding box center [262, 169] width 238 height 13
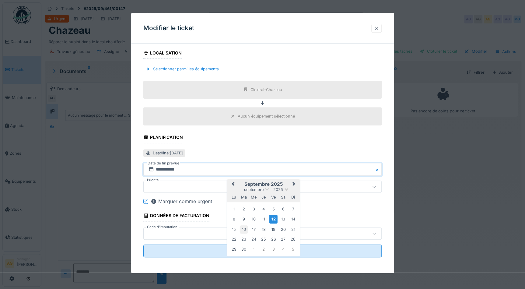
click at [244, 228] on div "16" at bounding box center [243, 229] width 8 height 8
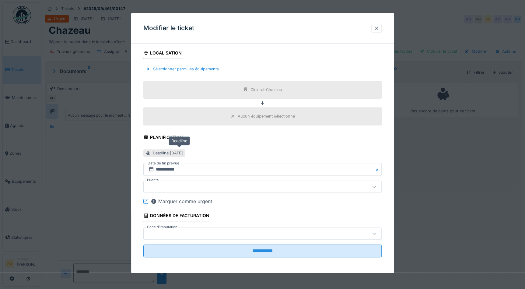
click at [183, 152] on div "Deadline : vendredi 12 sept. 2025" at bounding box center [168, 153] width 30 height 6
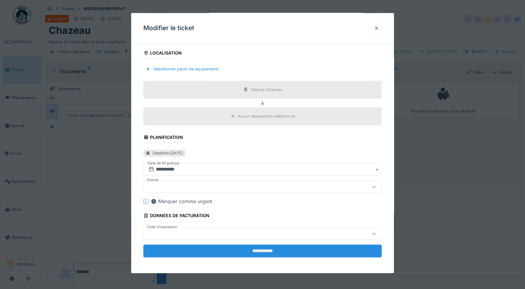
click at [253, 250] on input "**********" at bounding box center [262, 250] width 238 height 13
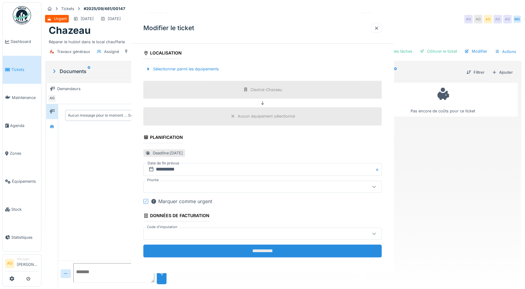
scroll to position [0, 0]
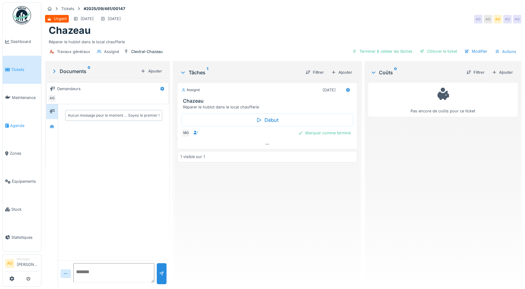
click at [21, 123] on span "Agenda" at bounding box center [24, 126] width 29 height 6
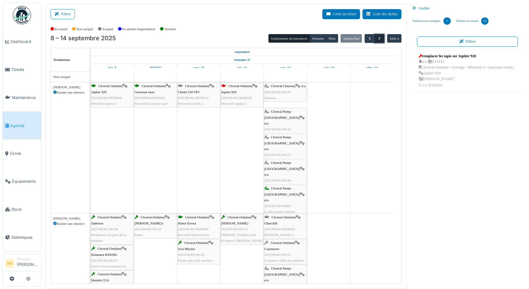
click at [377, 40] on span "button" at bounding box center [379, 38] width 5 height 5
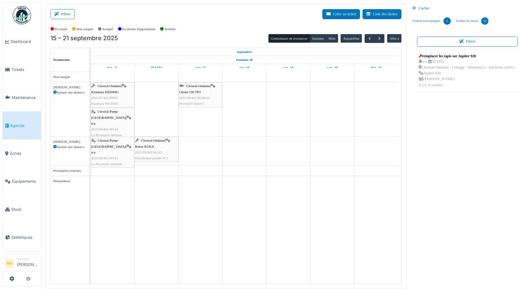
click at [18, 123] on span "Agenda" at bounding box center [24, 126] width 29 height 6
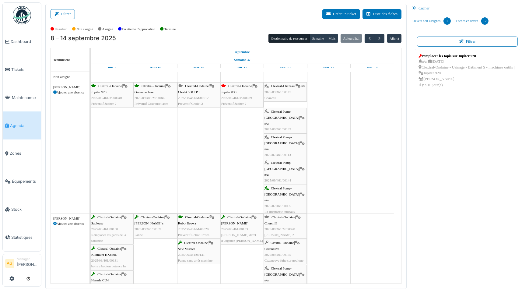
click at [281, 94] on div "Clextral-Chazeau | n/a 2025/09/461/00147 [GEOGRAPHIC_DATA]" at bounding box center [285, 92] width 42 height 18
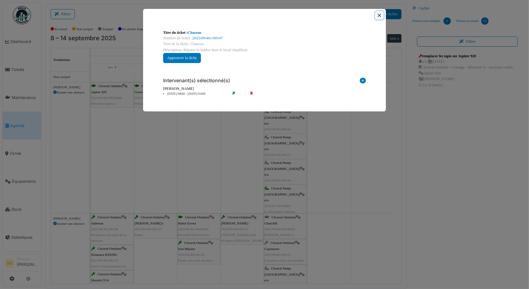
click at [379, 15] on button "Close" at bounding box center [379, 15] width 8 height 8
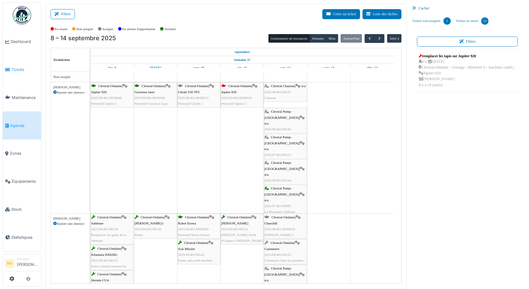
click at [15, 67] on span "Tickets" at bounding box center [24, 70] width 27 height 6
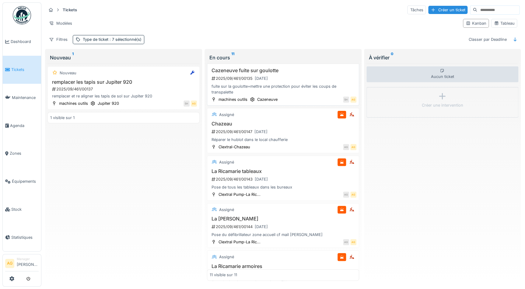
scroll to position [221, 0]
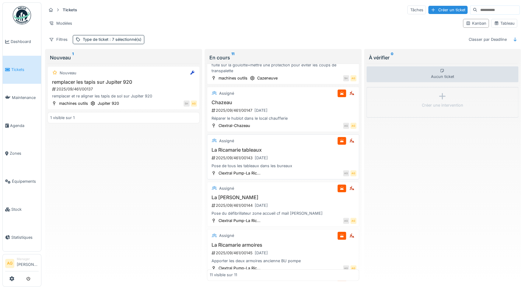
click at [264, 143] on div "Assigné" at bounding box center [283, 141] width 147 height 8
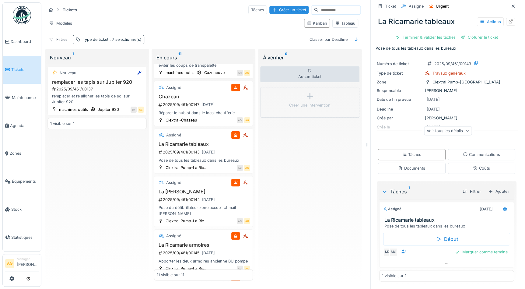
scroll to position [4, 0]
click at [465, 129] on icon at bounding box center [467, 130] width 4 height 3
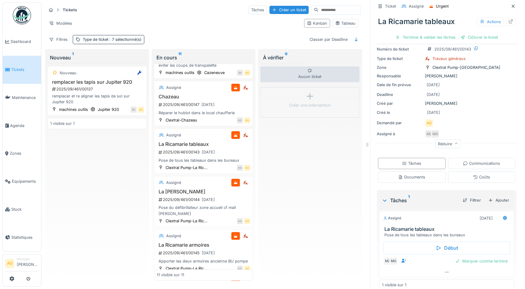
scroll to position [29, 0]
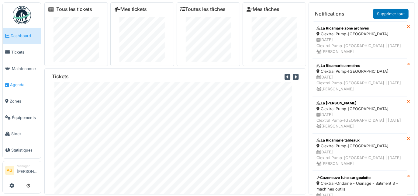
click at [15, 82] on span "Agenda" at bounding box center [24, 85] width 29 height 6
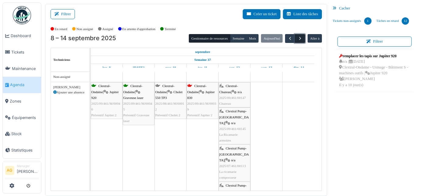
click at [297, 38] on span "button" at bounding box center [299, 38] width 5 height 5
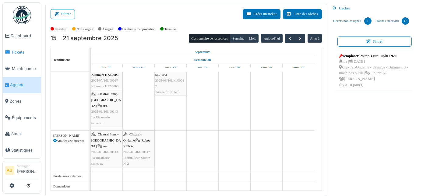
click at [14, 51] on span "Tickets" at bounding box center [24, 52] width 27 height 6
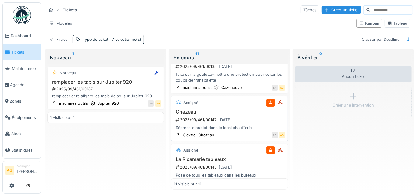
scroll to position [221, 0]
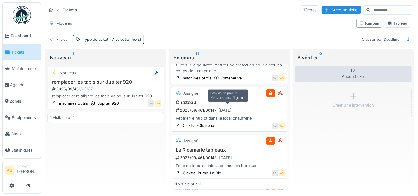
click at [225, 107] on div "[DATE]" at bounding box center [225, 110] width 13 height 6
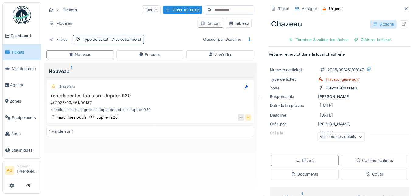
click at [381, 25] on div "Actions" at bounding box center [383, 24] width 27 height 9
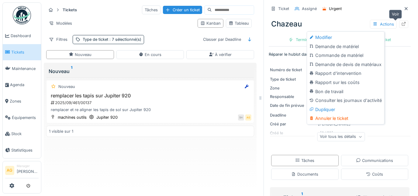
click at [402, 24] on icon at bounding box center [404, 24] width 4 height 4
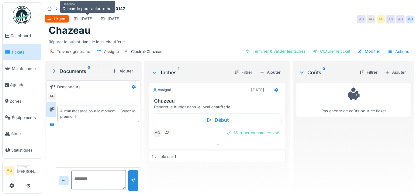
click at [81, 19] on div "12/09/2025" at bounding box center [87, 19] width 13 height 6
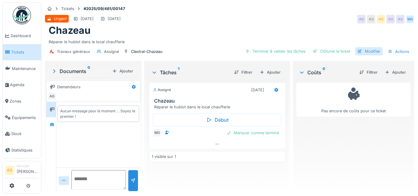
click at [362, 50] on div "Modifier" at bounding box center [369, 51] width 28 height 8
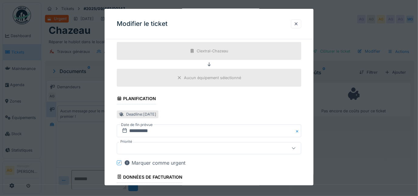
scroll to position [249, 0]
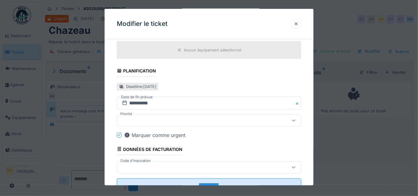
click at [118, 134] on div at bounding box center [119, 135] width 4 height 6
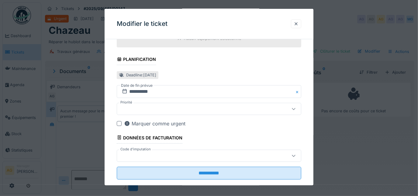
scroll to position [270, 0]
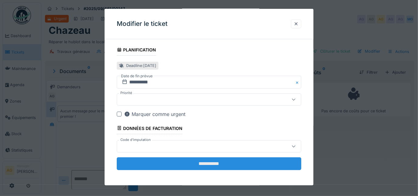
click at [210, 159] on input "**********" at bounding box center [209, 163] width 185 height 13
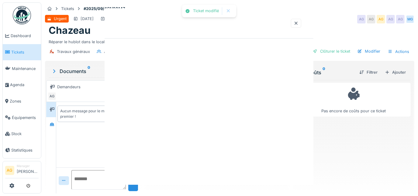
scroll to position [0, 0]
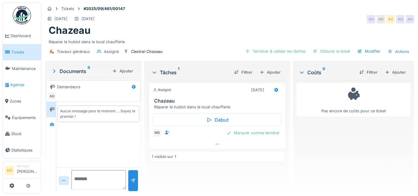
click at [19, 84] on span "Agenda" at bounding box center [24, 85] width 29 height 6
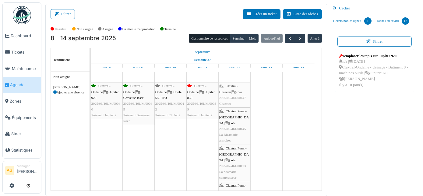
drag, startPoint x: 231, startPoint y: 89, endPoint x: 239, endPoint y: 100, distance: 14.0
click at [91, 100] on div "Clextral-Ondaine | Jupiter 920 2025/09/461/M/00040 Préventif Jupiter 2 Clextral…" at bounding box center [91, 170] width 0 height 177
click at [297, 37] on span "button" at bounding box center [299, 38] width 5 height 5
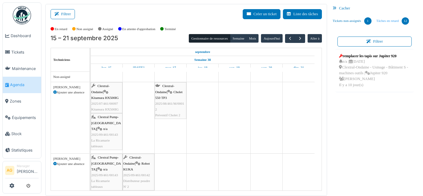
click at [383, 23] on link "Tâches en retard 12" at bounding box center [393, 21] width 38 height 16
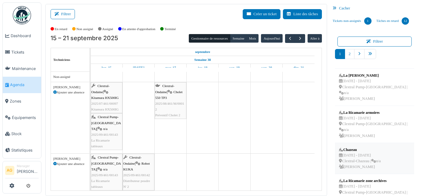
scroll to position [191, 0]
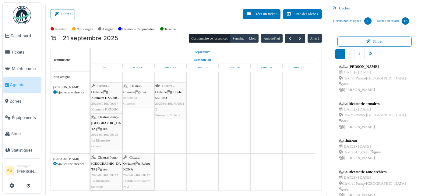
drag, startPoint x: 362, startPoint y: 157, endPoint x: 144, endPoint y: 124, distance: 220.4
click at [144, 124] on div "Filtrer Créer un ticket Liste des tâches Afficher les tâches non assignées *** …" at bounding box center [231, 100] width 379 height 192
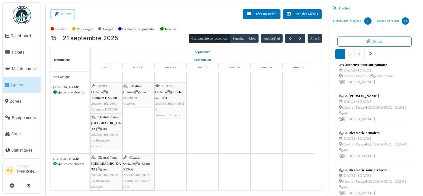
scroll to position [161, 0]
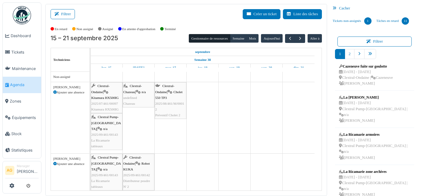
click at [133, 96] on span "undefined" at bounding box center [130, 98] width 14 height 4
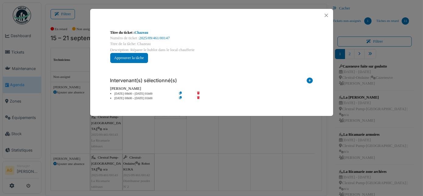
click at [198, 92] on icon at bounding box center [202, 94] width 17 height 5
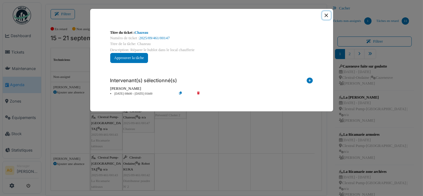
click at [326, 16] on button "Close" at bounding box center [326, 15] width 8 height 8
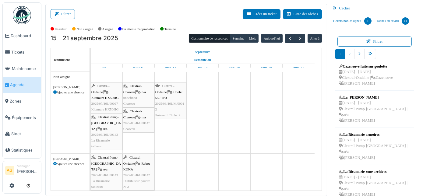
click at [131, 96] on span "undefined" at bounding box center [130, 98] width 14 height 4
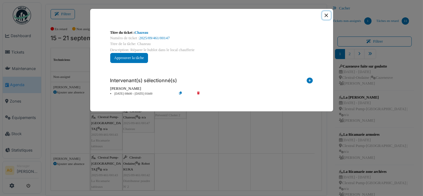
drag, startPoint x: 329, startPoint y: 17, endPoint x: 324, endPoint y: 19, distance: 4.5
click at [328, 17] on button "Close" at bounding box center [326, 15] width 8 height 8
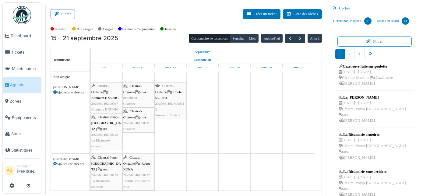
click at [136, 115] on icon at bounding box center [138, 117] width 5 height 4
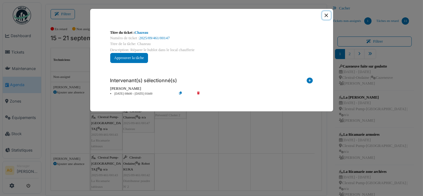
click at [326, 15] on button "Close" at bounding box center [326, 15] width 8 height 8
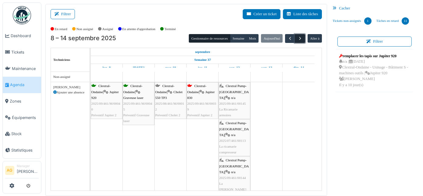
click at [299, 41] on button "button" at bounding box center [300, 38] width 10 height 9
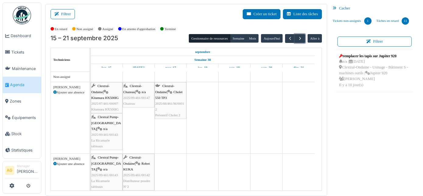
scroll to position [23, 0]
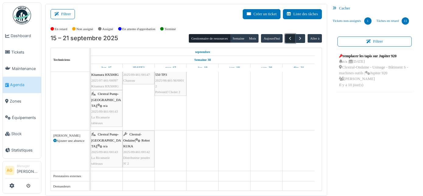
click at [287, 38] on span "button" at bounding box center [289, 38] width 5 height 5
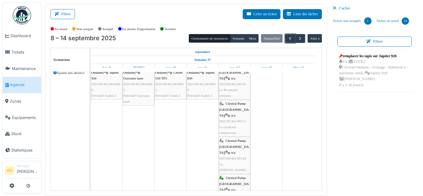
scroll to position [27, 0]
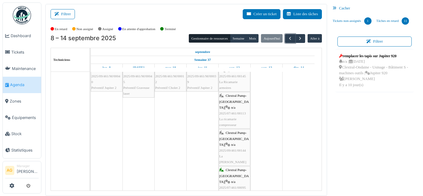
click at [234, 82] on span "La Ricamarie armoires" at bounding box center [228, 84] width 19 height 9
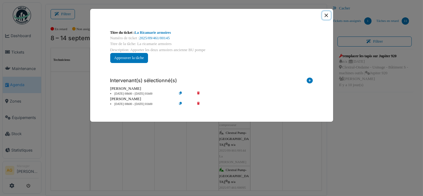
click at [325, 17] on button "Close" at bounding box center [326, 15] width 8 height 8
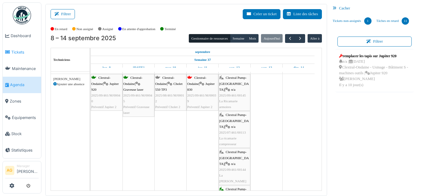
scroll to position [0, 0]
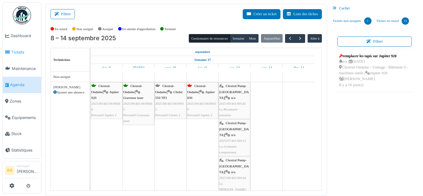
click at [24, 49] on span "Tickets" at bounding box center [24, 52] width 27 height 6
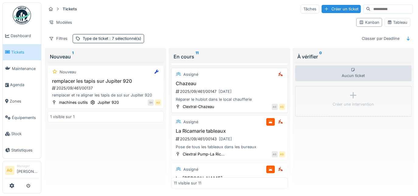
scroll to position [249, 0]
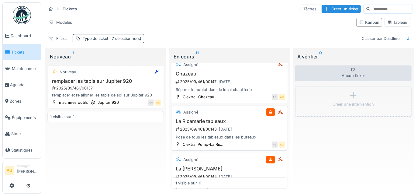
click at [206, 125] on div "2025/09/461/00143 [DATE]" at bounding box center [230, 129] width 110 height 8
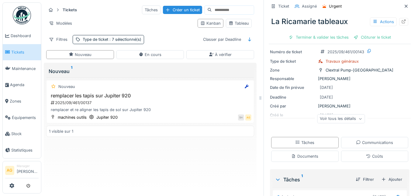
scroll to position [27, 0]
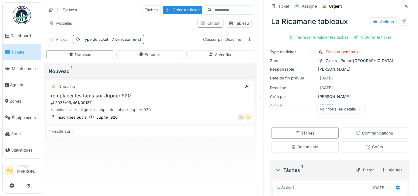
click at [357, 105] on div "Voir tous les détails" at bounding box center [341, 109] width 48 height 9
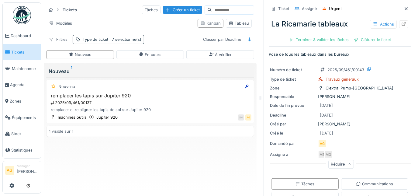
scroll to position [0, 0]
click at [402, 24] on icon at bounding box center [404, 24] width 5 height 4
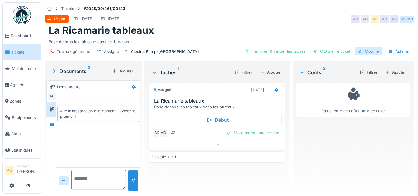
click at [361, 49] on div "Modifier" at bounding box center [369, 51] width 28 height 8
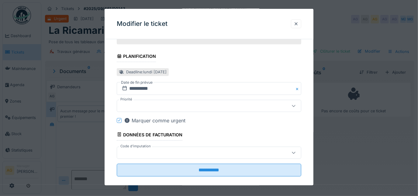
scroll to position [270, 0]
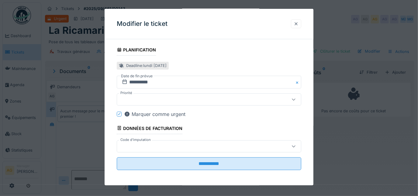
click at [299, 25] on div at bounding box center [296, 24] width 5 height 6
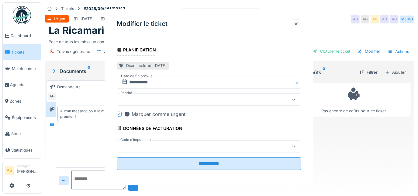
scroll to position [0, 0]
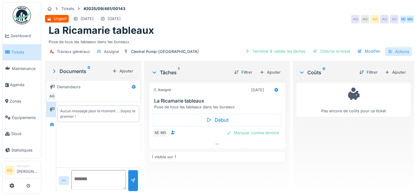
click at [400, 50] on div "Actions" at bounding box center [399, 51] width 27 height 9
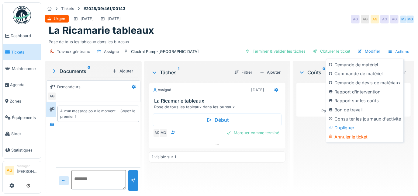
click at [255, 15] on div "Urgent [DATE] [DATE] AG AG AG AG AG MZ MG" at bounding box center [230, 19] width 370 height 11
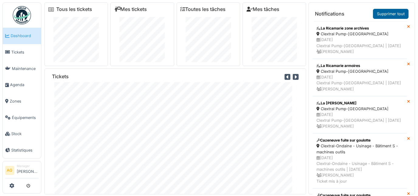
click at [401, 13] on link "Supprimer tout" at bounding box center [391, 14] width 36 height 10
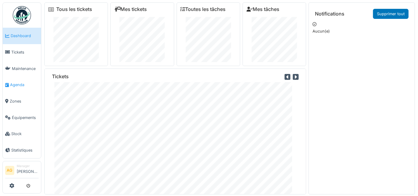
click at [14, 82] on span "Agenda" at bounding box center [24, 85] width 29 height 6
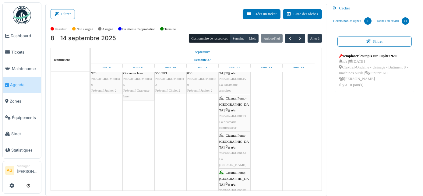
scroll to position [9, 0]
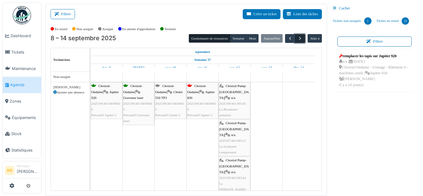
click at [299, 40] on span "button" at bounding box center [299, 38] width 5 height 5
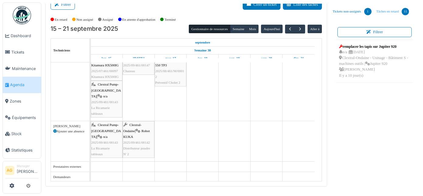
click at [390, 12] on link "Tâches en retard 11" at bounding box center [393, 11] width 38 height 16
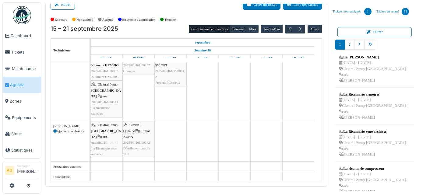
drag, startPoint x: 360, startPoint y: 145, endPoint x: 112, endPoint y: 140, distance: 247.4
click at [112, 140] on div "Filtrer Créer un ticket Liste des tâches Afficher les tâches non assignées *** …" at bounding box center [231, 91] width 379 height 192
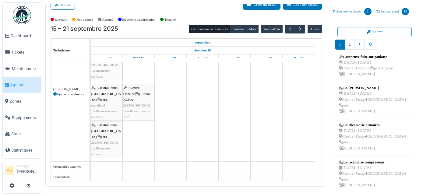
click at [99, 139] on div "Clextral Pump-La Ricamarie | n/a 2025/09/461/00143 La Ricamarie tableaux" at bounding box center [106, 139] width 30 height 35
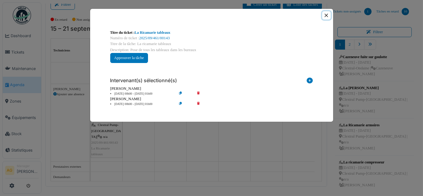
click at [325, 16] on button "Close" at bounding box center [326, 15] width 8 height 8
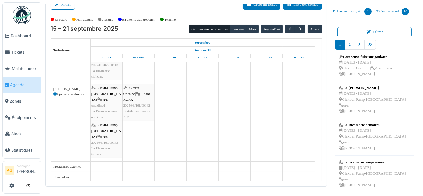
click at [102, 100] on div "Clextral Pump-La Ricamarie | n/a undefined La Ricamarie zone archives" at bounding box center [106, 102] width 30 height 35
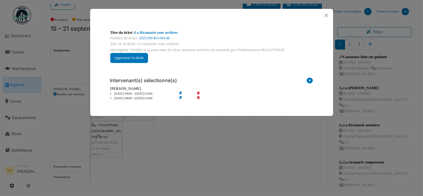
click at [197, 93] on icon at bounding box center [202, 94] width 17 height 5
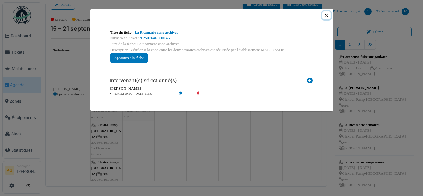
click at [325, 16] on button "Close" at bounding box center [326, 15] width 8 height 8
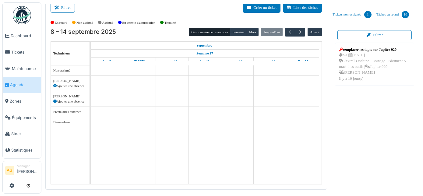
scroll to position [9, 0]
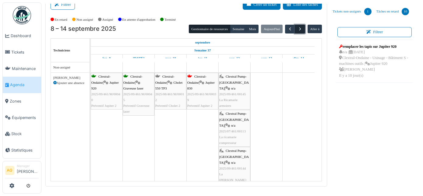
click at [297, 26] on span "button" at bounding box center [299, 28] width 5 height 5
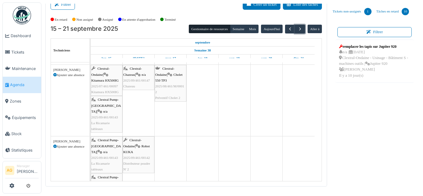
scroll to position [0, 0]
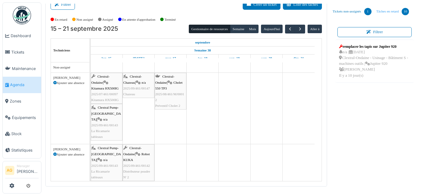
click at [377, 10] on link "Tâches en retard 10" at bounding box center [393, 11] width 38 height 16
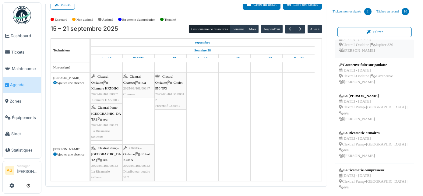
scroll to position [138, 0]
drag, startPoint x: 372, startPoint y: 121, endPoint x: 115, endPoint y: 111, distance: 257.9
click at [115, 111] on div "Filtrer Créer un ticket Liste des tâches Afficher les tâches non assignées *** …" at bounding box center [231, 91] width 379 height 192
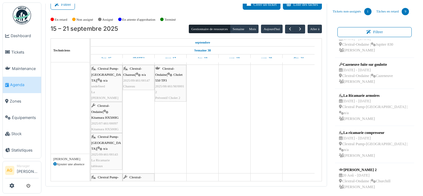
scroll to position [0, 0]
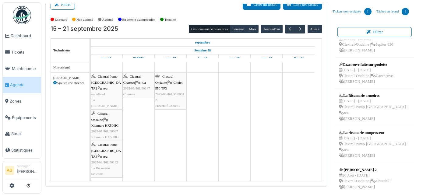
click at [105, 96] on div "Clextral Pump-[GEOGRAPHIC_DATA] | n/a undefined La [PERSON_NAME]" at bounding box center [106, 91] width 30 height 35
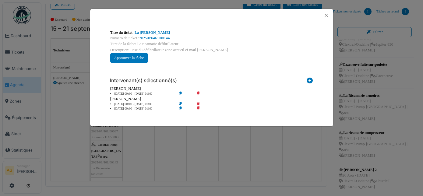
click at [197, 103] on icon at bounding box center [202, 104] width 17 height 5
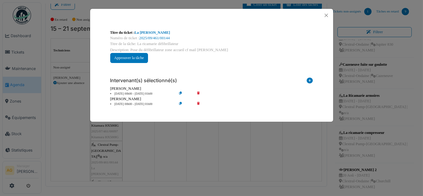
click at [198, 93] on icon at bounding box center [202, 94] width 17 height 5
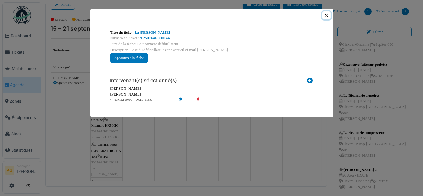
click at [326, 16] on button "Close" at bounding box center [326, 15] width 8 height 8
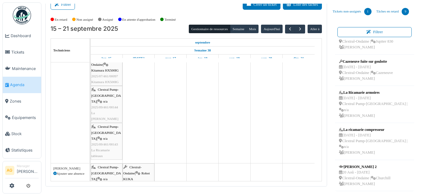
drag, startPoint x: 358, startPoint y: 110, endPoint x: 110, endPoint y: 117, distance: 248.4
click at [110, 117] on div "Filtrer Créer un ticket Liste des tâches Afficher les tâches non assignées *** …" at bounding box center [231, 91] width 379 height 192
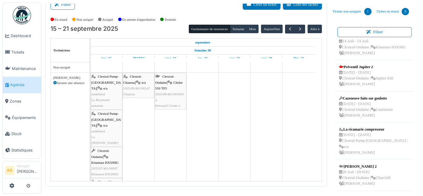
click at [104, 90] on div "Clextral Pump-La Ricamarie | n/a undefined La Ricamarie armoires" at bounding box center [106, 91] width 30 height 35
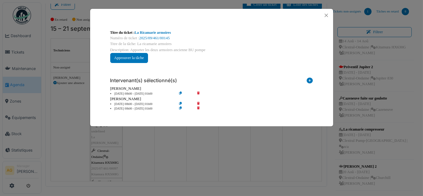
click at [180, 94] on icon at bounding box center [184, 94] width 17 height 5
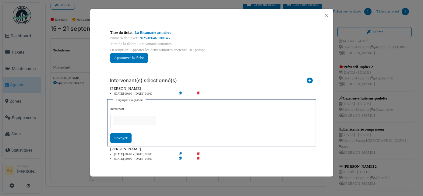
click at [216, 88] on div "[PERSON_NAME]" at bounding box center [211, 89] width 203 height 6
click at [197, 153] on icon at bounding box center [202, 154] width 17 height 5
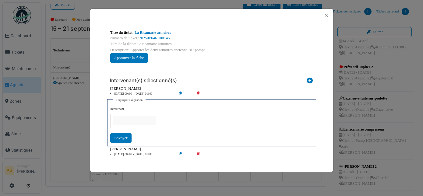
click at [234, 61] on div "**********" at bounding box center [211, 46] width 212 height 43
click at [308, 80] on icon at bounding box center [310, 82] width 6 height 8
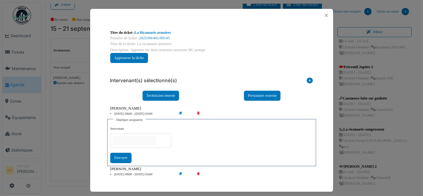
click at [223, 65] on div "**********" at bounding box center [211, 46] width 212 height 43
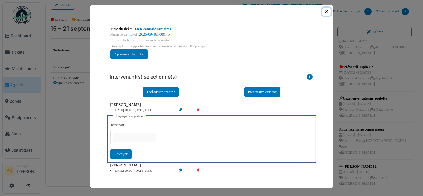
click at [324, 10] on button "Close" at bounding box center [326, 12] width 8 height 8
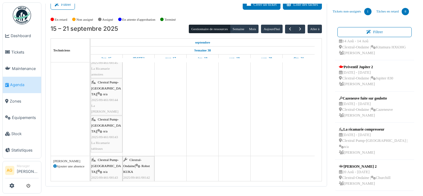
scroll to position [126, 0]
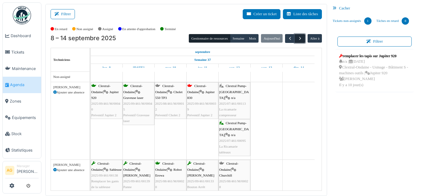
click at [297, 40] on span "button" at bounding box center [299, 38] width 5 height 5
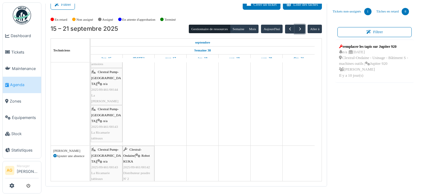
scroll to position [79, 0]
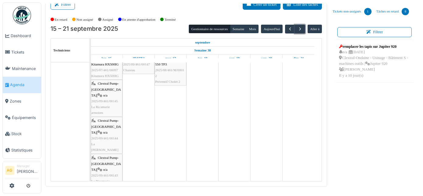
click at [108, 100] on span "2025/09/461/00145" at bounding box center [104, 101] width 27 height 4
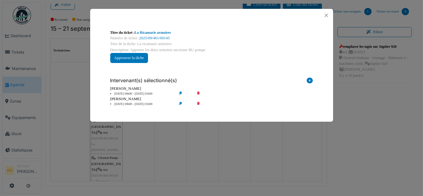
click at [198, 93] on icon at bounding box center [202, 94] width 17 height 5
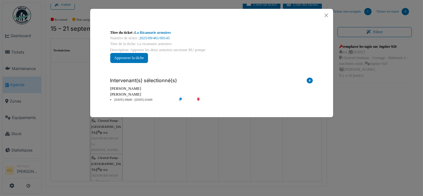
click at [309, 80] on icon at bounding box center [310, 82] width 6 height 8
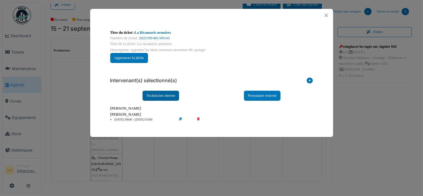
click at [173, 96] on div "Technicien interne" at bounding box center [160, 96] width 37 height 10
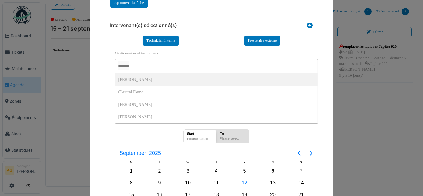
click at [128, 62] on input "AUCUN(E)" at bounding box center [122, 65] width 11 height 9
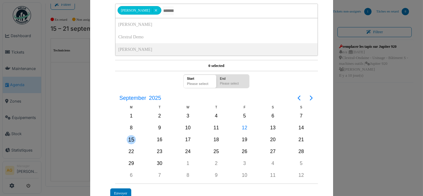
click at [129, 137] on div "15" at bounding box center [131, 139] width 9 height 9
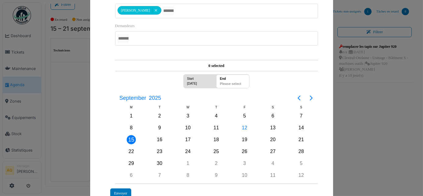
click at [129, 137] on div "15" at bounding box center [131, 139] width 9 height 9
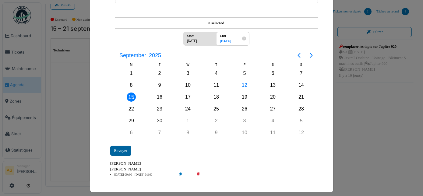
click at [119, 146] on div "Envoyer" at bounding box center [120, 151] width 21 height 10
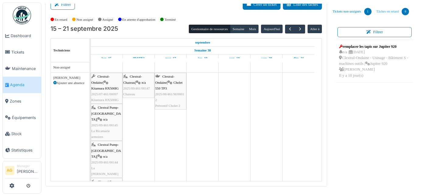
click at [389, 12] on link "Tâches en retard 8" at bounding box center [393, 11] width 38 height 16
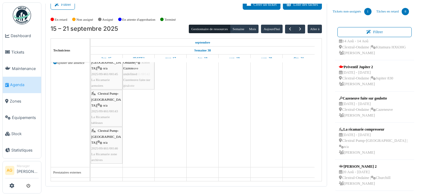
drag, startPoint x: 366, startPoint y: 115, endPoint x: 140, endPoint y: 114, distance: 226.1
click at [140, 114] on div "Filtrer Créer un ticket Liste des tâches Afficher les tâches non assignées *** …" at bounding box center [231, 91] width 379 height 192
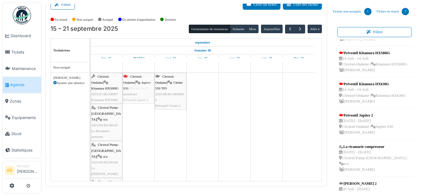
drag, startPoint x: 367, startPoint y: 139, endPoint x: 145, endPoint y: 137, distance: 221.5
click at [145, 137] on div "Filtrer Créer un ticket Liste des tâches Afficher les tâches non assignées *** …" at bounding box center [231, 91] width 379 height 192
